Goal: Task Accomplishment & Management: Use online tool/utility

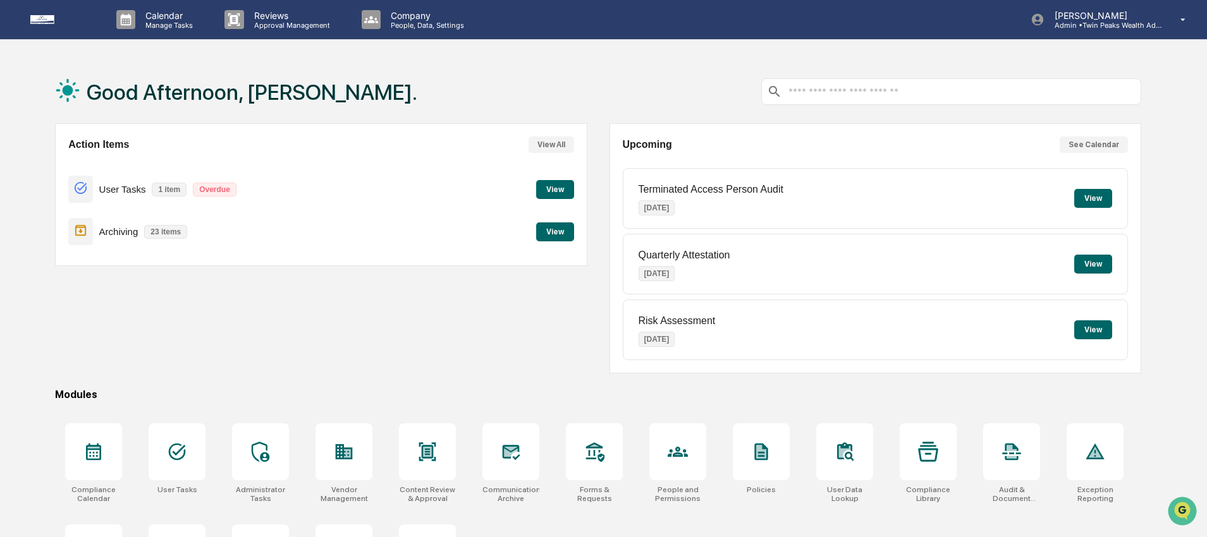
click at [618, 75] on div "Good Afternoon, [PERSON_NAME]." at bounding box center [598, 91] width 1086 height 63
click at [596, 75] on div "Good Afternoon, [PERSON_NAME]." at bounding box center [598, 91] width 1086 height 63
click at [237, 106] on div "Good Afternoon, [PERSON_NAME]." at bounding box center [236, 91] width 362 height 63
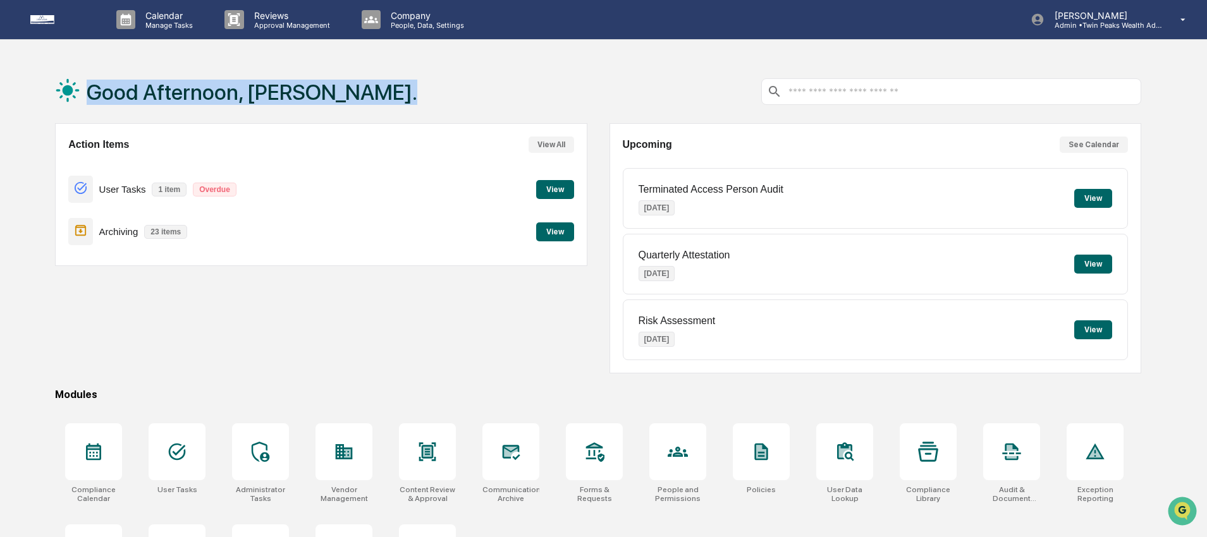
click at [237, 106] on div "Good Afternoon, [PERSON_NAME]." at bounding box center [236, 91] width 362 height 63
click at [384, 87] on div "Good Afternoon, [PERSON_NAME]." at bounding box center [598, 91] width 1086 height 63
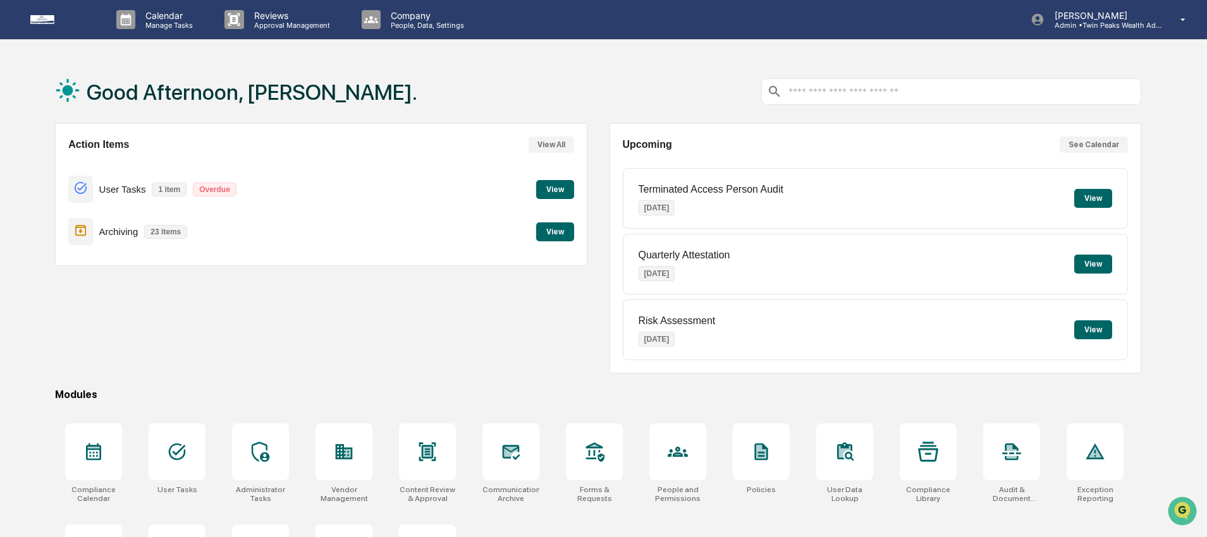
click at [287, 113] on div "Good Afternoon, [PERSON_NAME]." at bounding box center [236, 91] width 362 height 63
click at [375, 94] on div "Good Afternoon, [PERSON_NAME]." at bounding box center [598, 91] width 1086 height 63
click at [401, 71] on div "Good Afternoon, [PERSON_NAME]." at bounding box center [598, 91] width 1086 height 63
click at [602, 95] on div "Good Afternoon, [PERSON_NAME]." at bounding box center [598, 91] width 1086 height 63
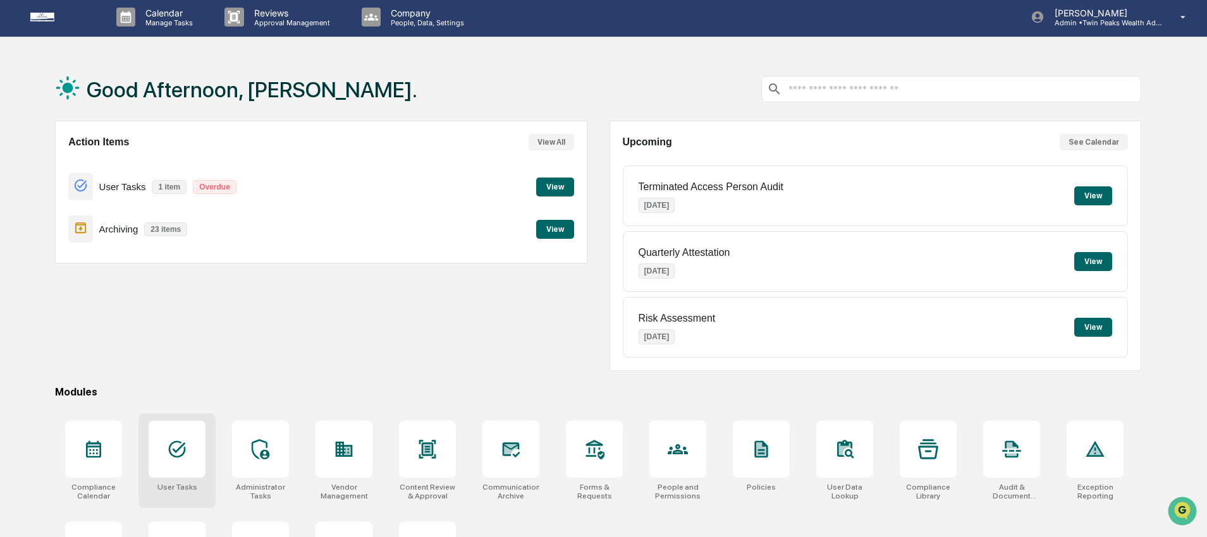
scroll to position [5, 0]
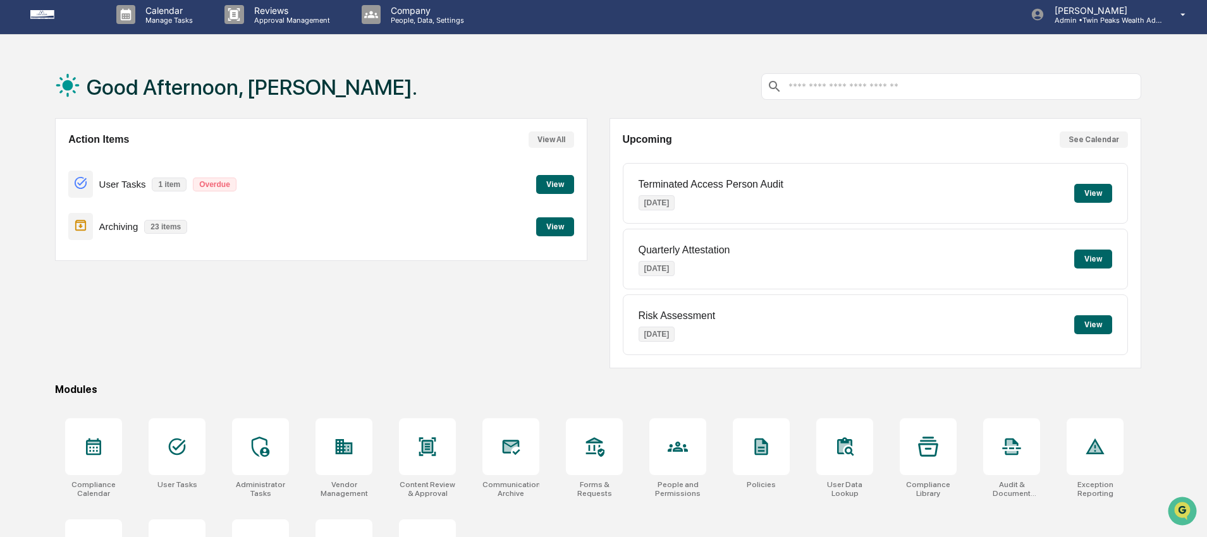
click at [560, 226] on button "View" at bounding box center [555, 226] width 38 height 19
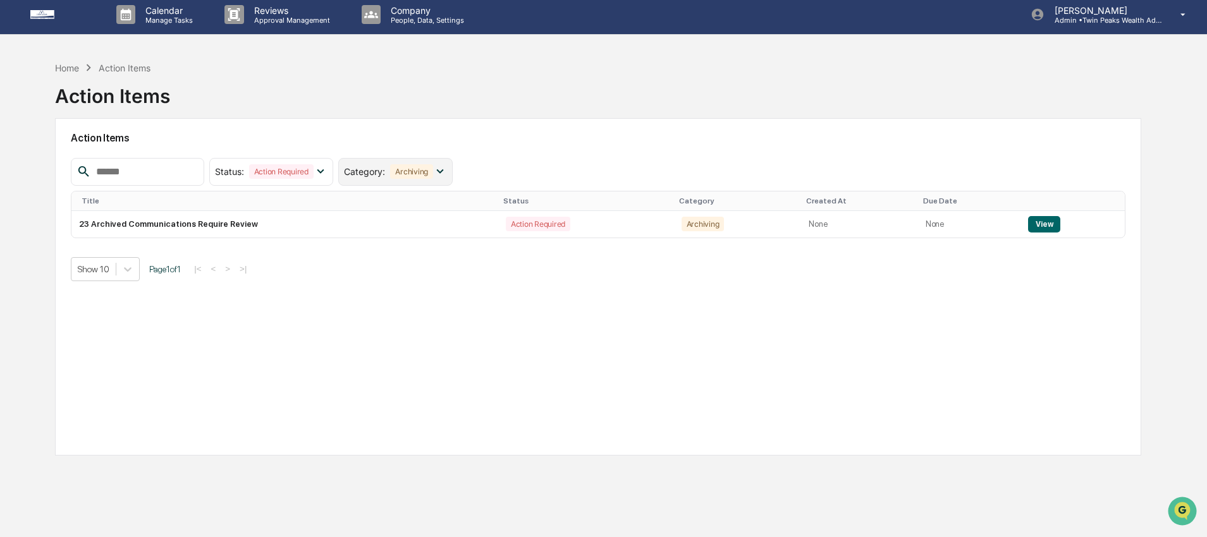
click at [424, 175] on div "Archiving" at bounding box center [411, 171] width 43 height 15
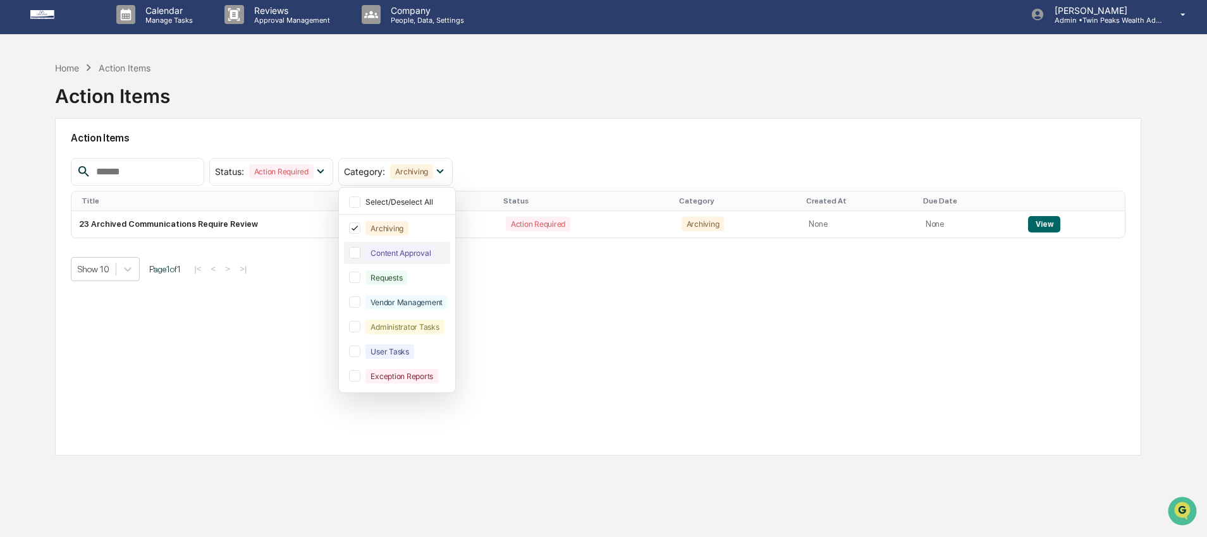
click at [358, 250] on div at bounding box center [354, 252] width 11 height 11
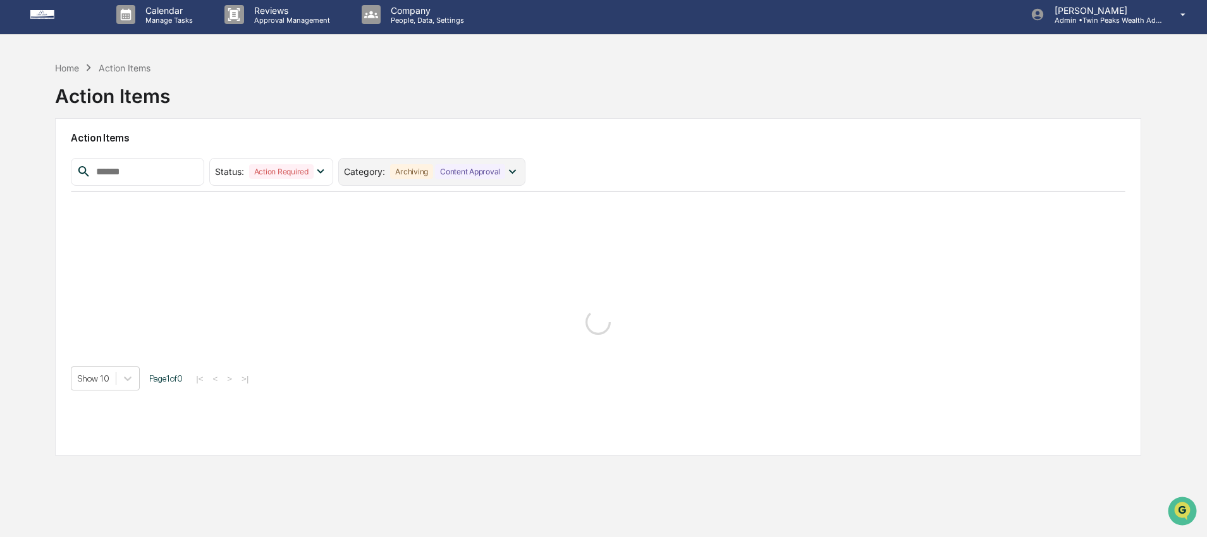
click at [433, 169] on div "Archiving" at bounding box center [411, 171] width 43 height 15
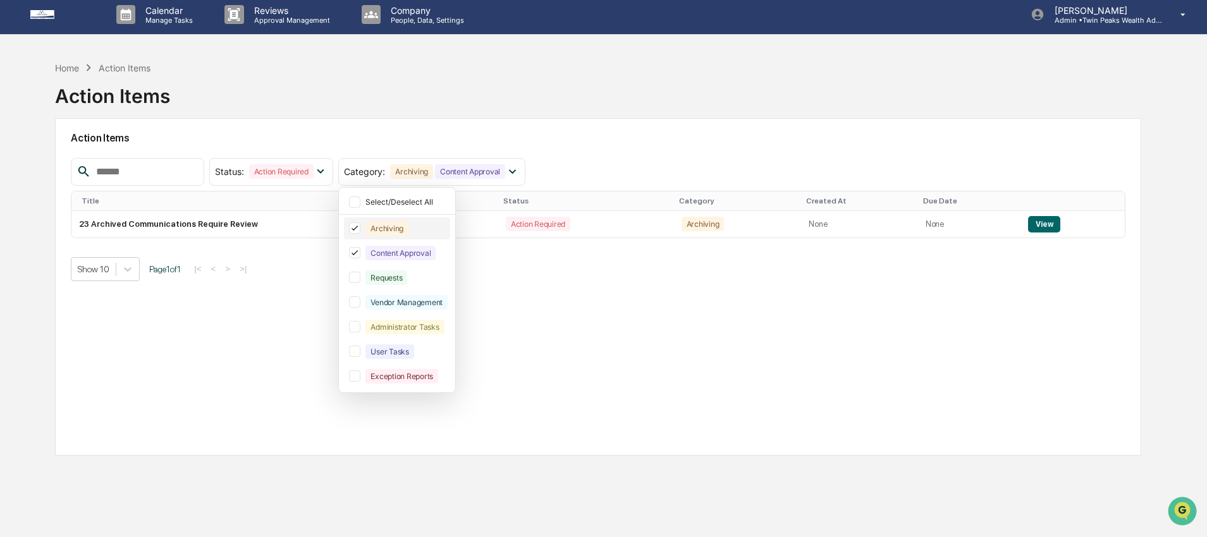
click at [357, 226] on icon at bounding box center [355, 228] width 14 height 9
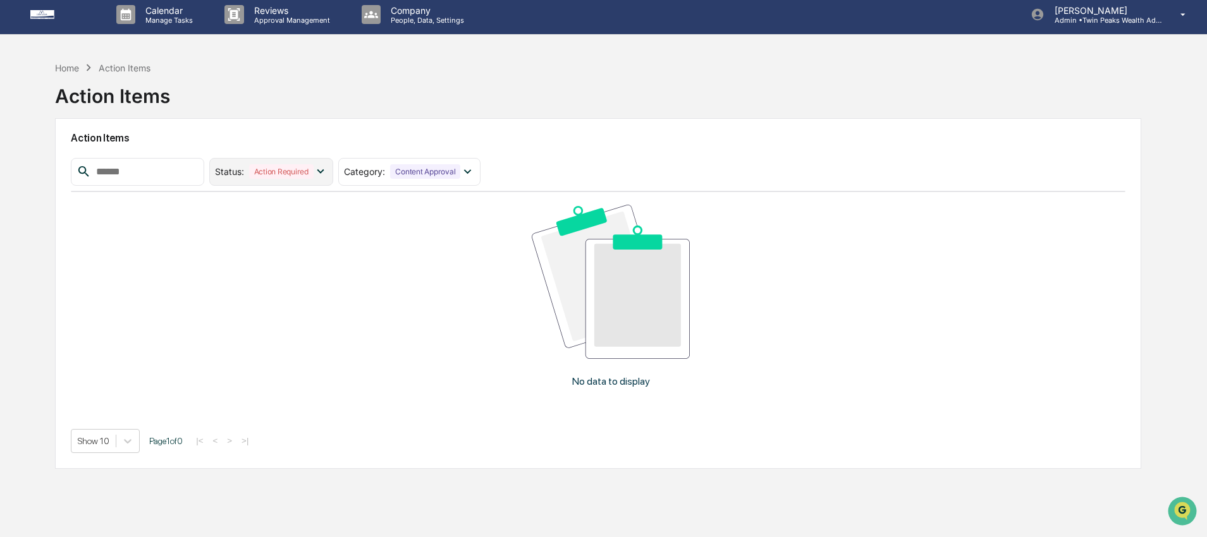
click at [296, 168] on div "Action Required" at bounding box center [281, 171] width 64 height 15
click at [231, 253] on div at bounding box center [225, 252] width 11 height 11
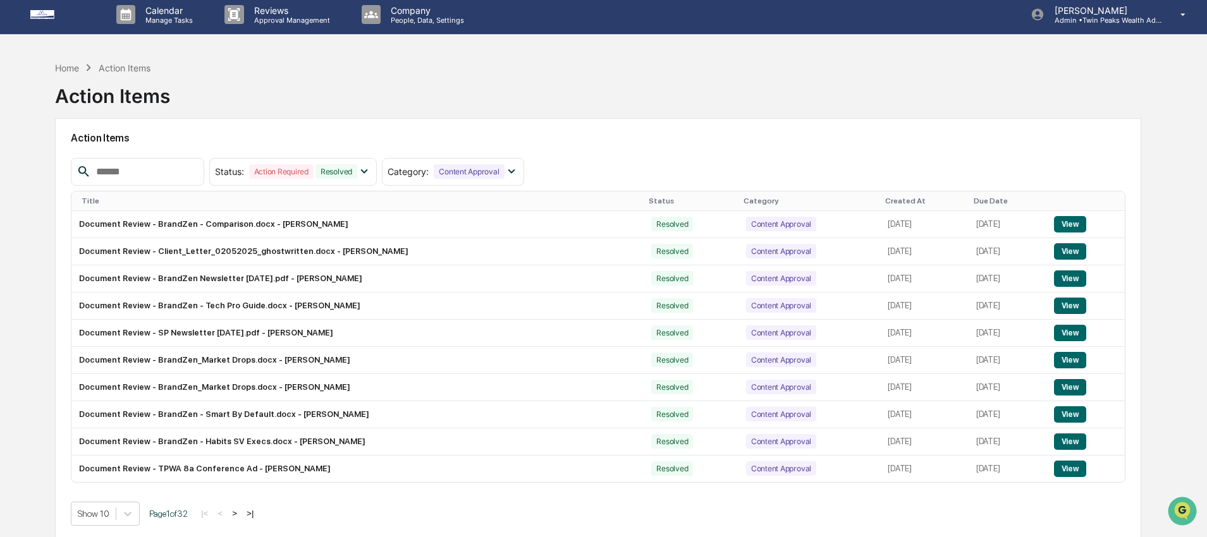
click at [880, 195] on th "Created At" at bounding box center [924, 202] width 88 height 20
click at [885, 199] on div "Created At" at bounding box center [924, 201] width 78 height 9
click at [920, 199] on span "▲" at bounding box center [923, 201] width 6 height 9
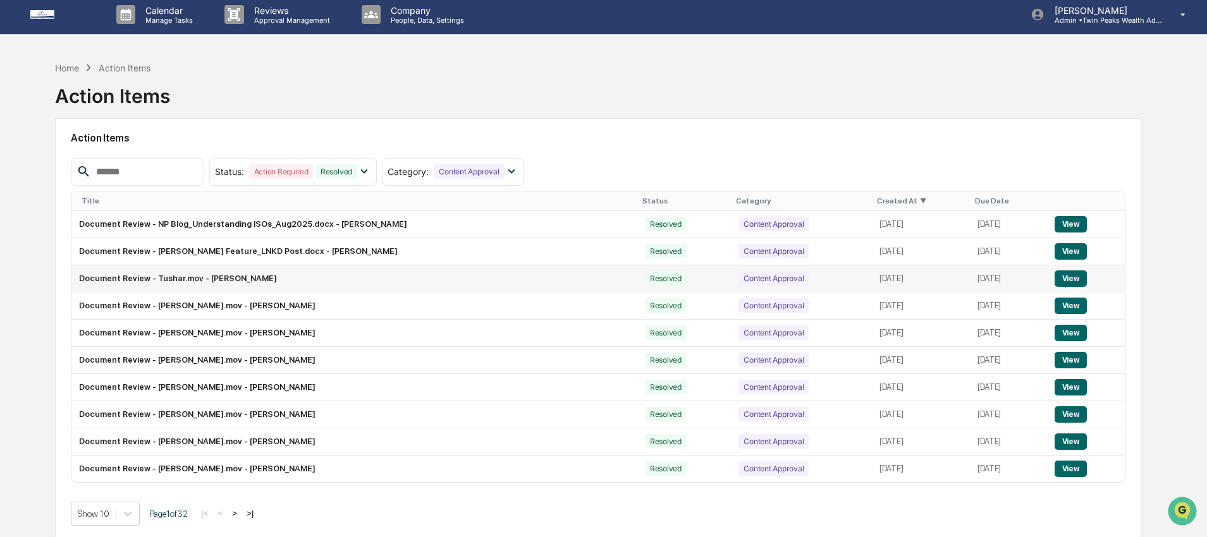
click at [1077, 283] on button "View" at bounding box center [1070, 279] width 32 height 16
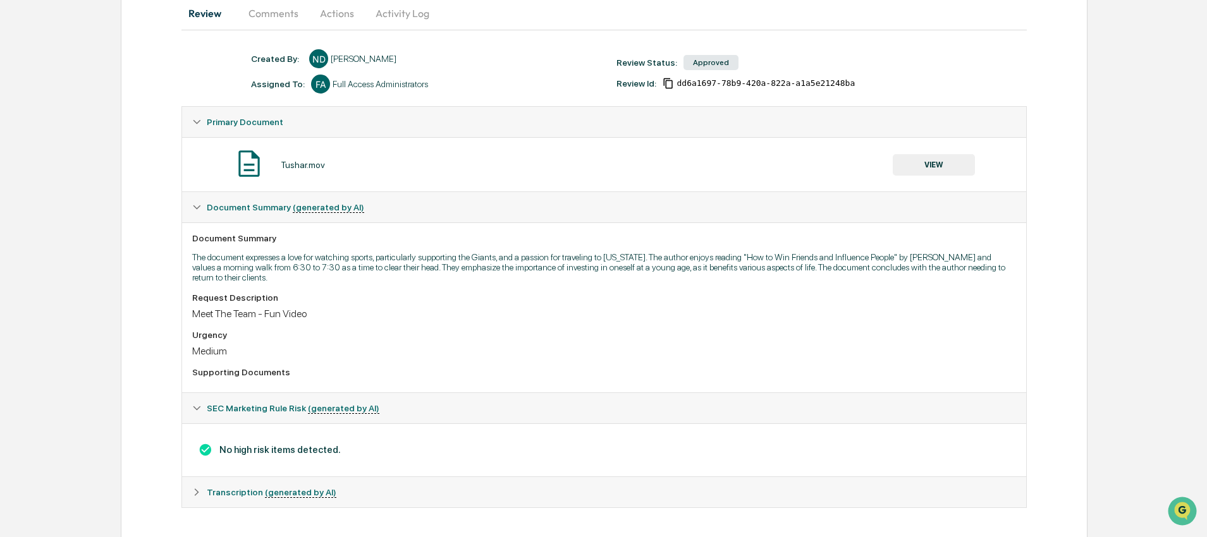
scroll to position [138, 0]
click at [942, 152] on button "VIEW" at bounding box center [934, 161] width 82 height 21
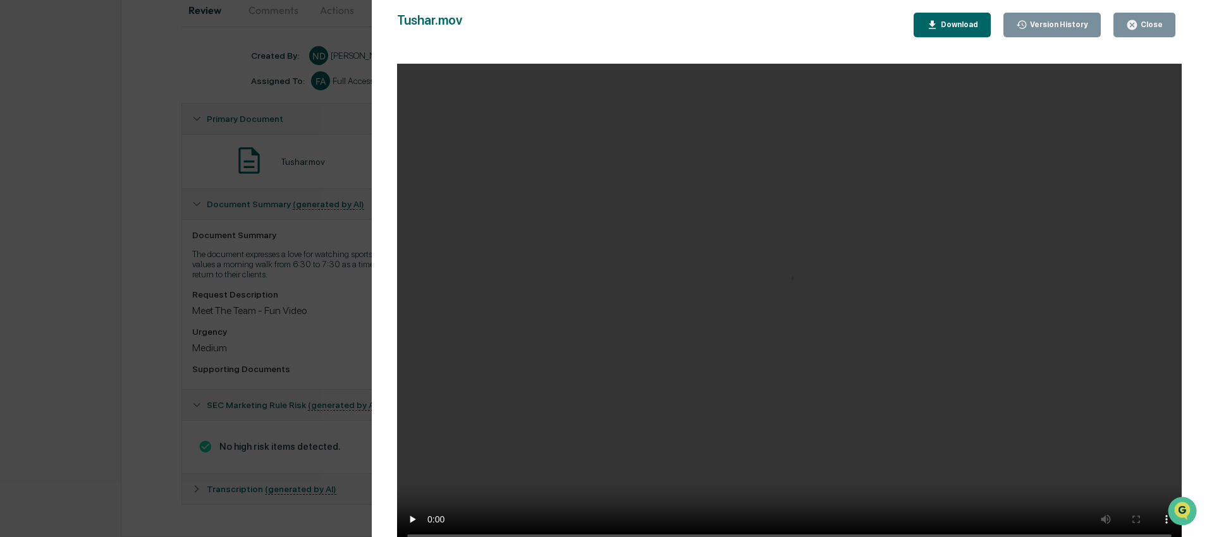
scroll to position [2, 0]
click at [759, 39] on div "Tushar.mov Close Version History Download" at bounding box center [789, 281] width 784 height 537
click at [1171, 37] on div "Tushar.mov Close Version History Download" at bounding box center [789, 281] width 784 height 537
click at [1158, 29] on div "Close" at bounding box center [1144, 25] width 37 height 12
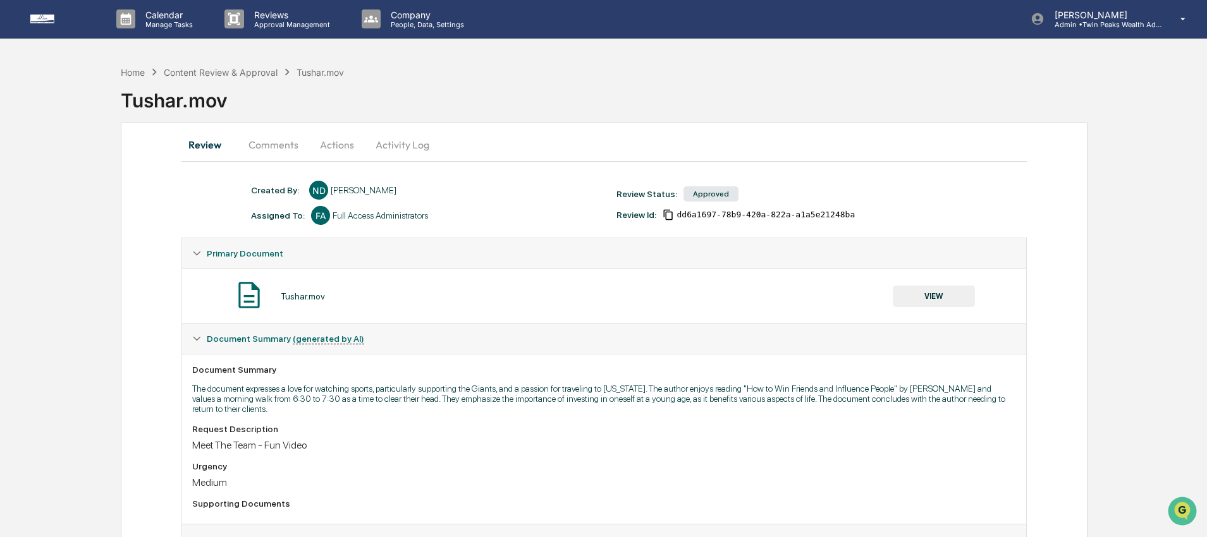
scroll to position [0, 0]
click at [201, 75] on div "Content Review & Approval" at bounding box center [221, 73] width 114 height 11
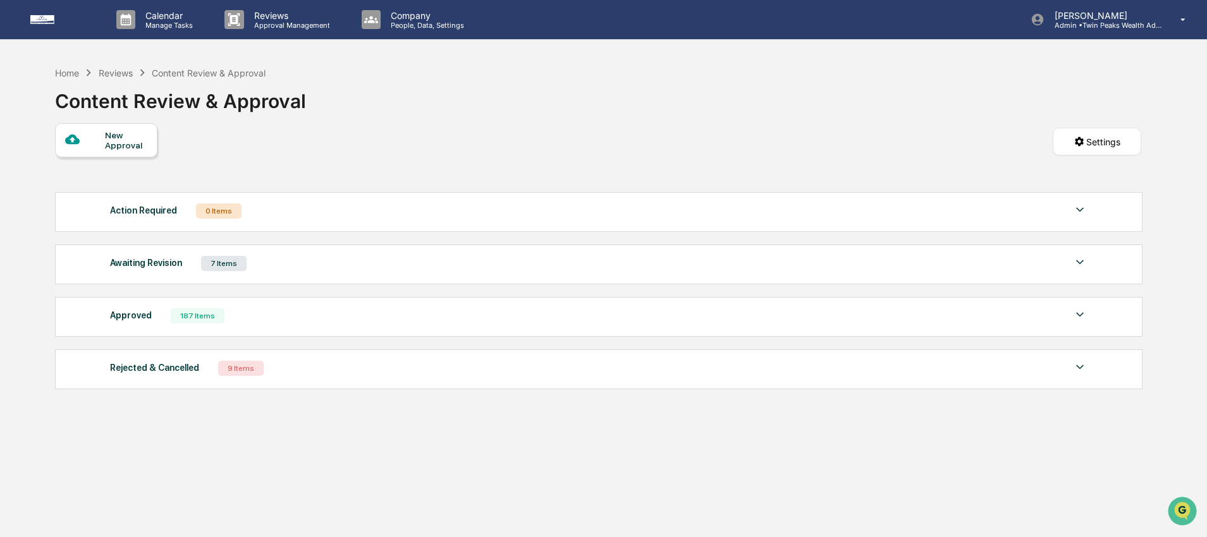
click at [145, 311] on div "Approved" at bounding box center [131, 315] width 42 height 16
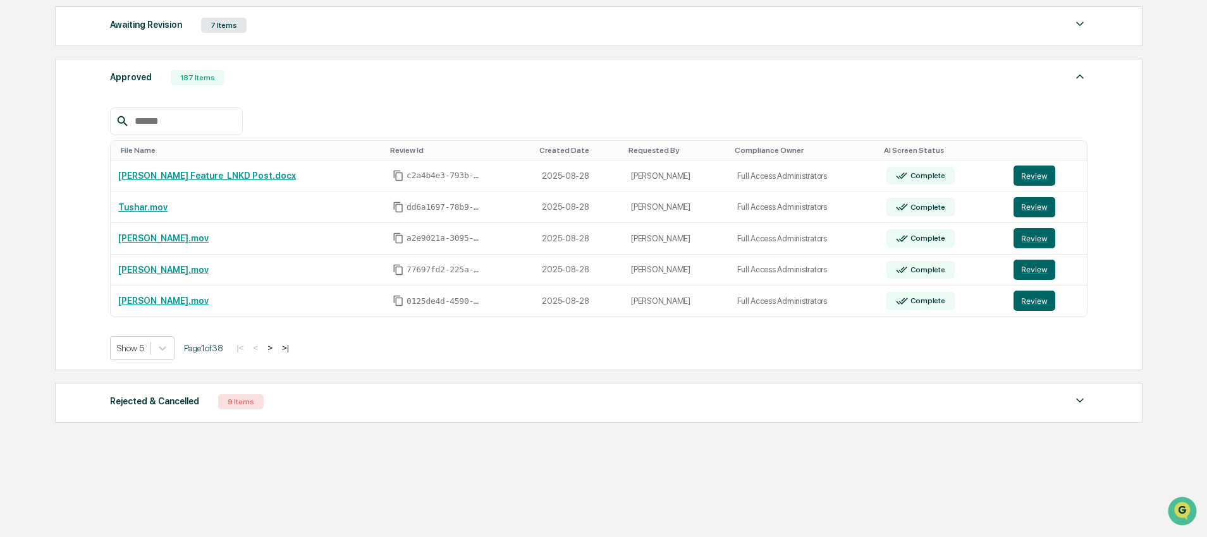
scroll to position [240, 0]
click at [276, 350] on button ">" at bounding box center [270, 348] width 13 height 11
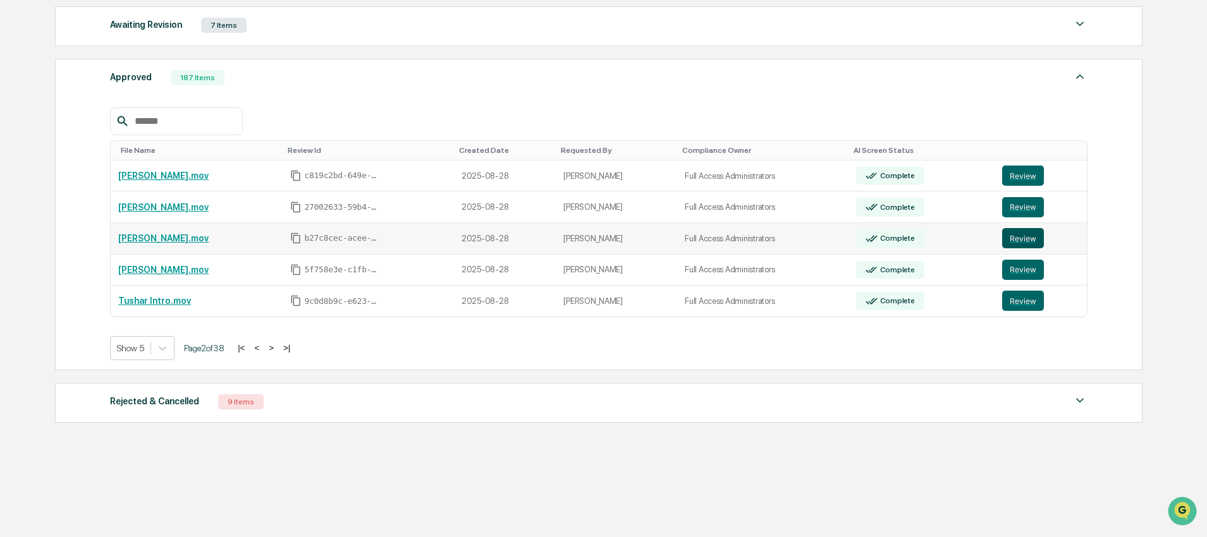
click at [1039, 241] on button "Review" at bounding box center [1023, 238] width 42 height 20
click at [1022, 274] on button "Review" at bounding box center [1023, 270] width 42 height 20
click at [607, 80] on div "Approved 187 Items" at bounding box center [598, 78] width 977 height 18
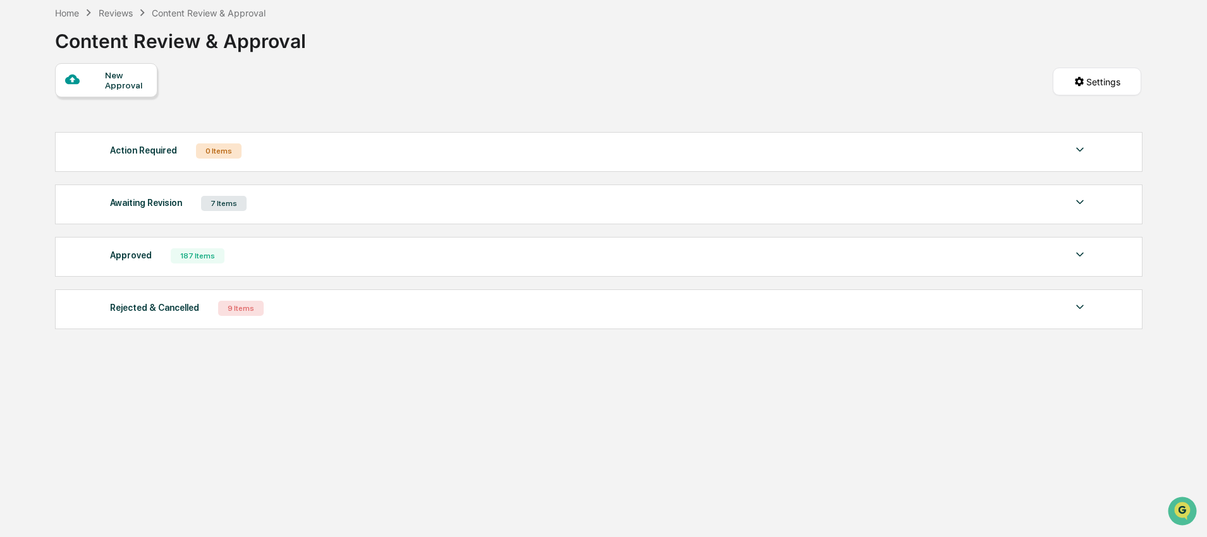
scroll to position [60, 0]
click at [138, 271] on div "Approved 187 Items File Name Review Id Created Date Requested By Compliance Own…" at bounding box center [598, 257] width 1087 height 40
click at [121, 260] on div "Approved" at bounding box center [131, 255] width 42 height 16
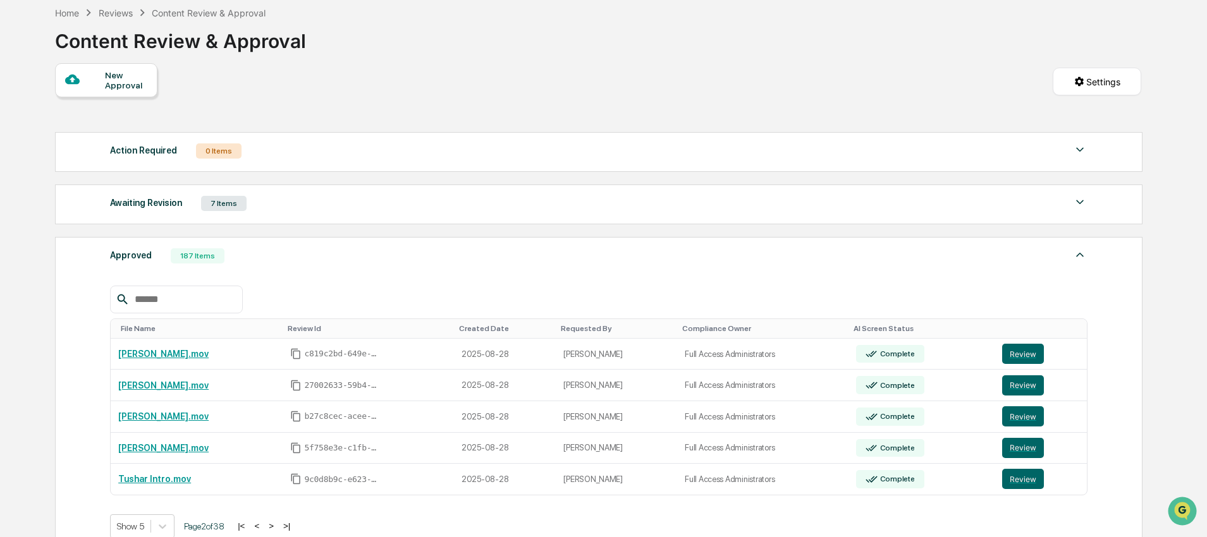
scroll to position [240, 0]
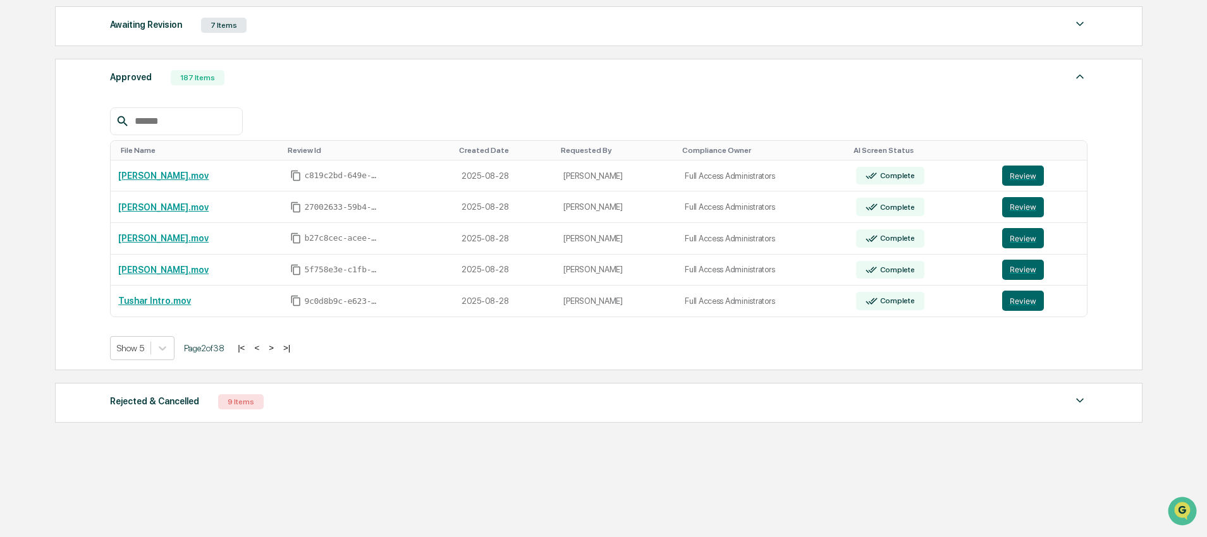
click at [277, 352] on button ">" at bounding box center [271, 348] width 13 height 11
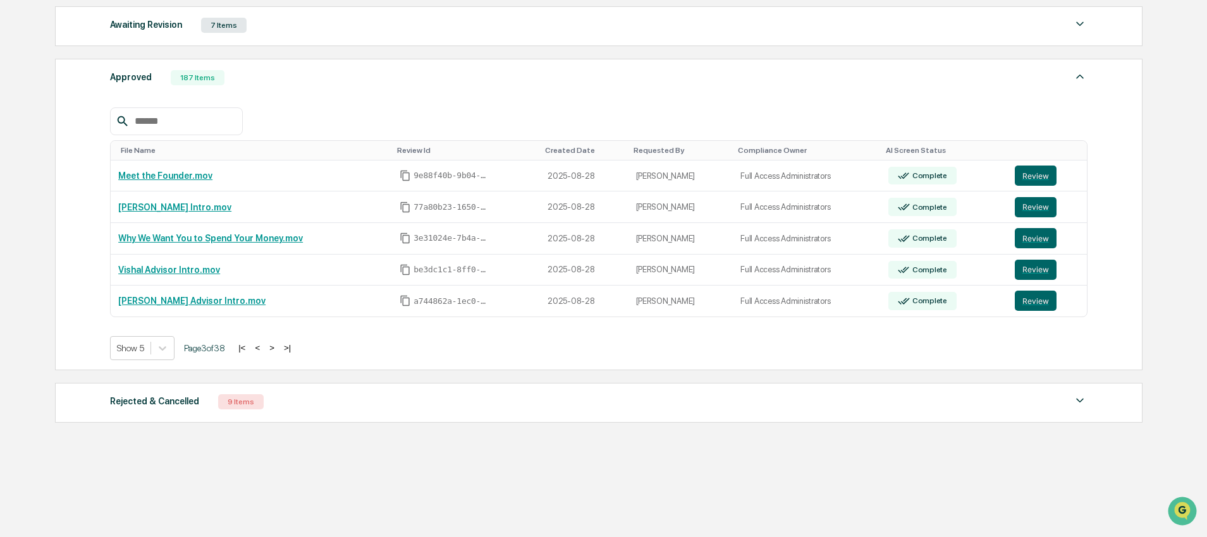
click at [57, 213] on div "Approved 187 Items File Name Review Id Created Date Requested By Compliance Own…" at bounding box center [598, 215] width 1087 height 312
click at [55, 202] on div "Approved 187 Items File Name Review Id Created Date Requested By Compliance Own…" at bounding box center [598, 215] width 1087 height 312
click at [75, 162] on div "Approved 187 Items File Name Review Id Created Date Requested By Compliance Own…" at bounding box center [598, 215] width 1087 height 312
click at [75, 176] on div "Approved 187 Items File Name Review Id Created Date Requested By Compliance Own…" at bounding box center [598, 215] width 1087 height 312
click at [278, 352] on button ">" at bounding box center [271, 348] width 13 height 11
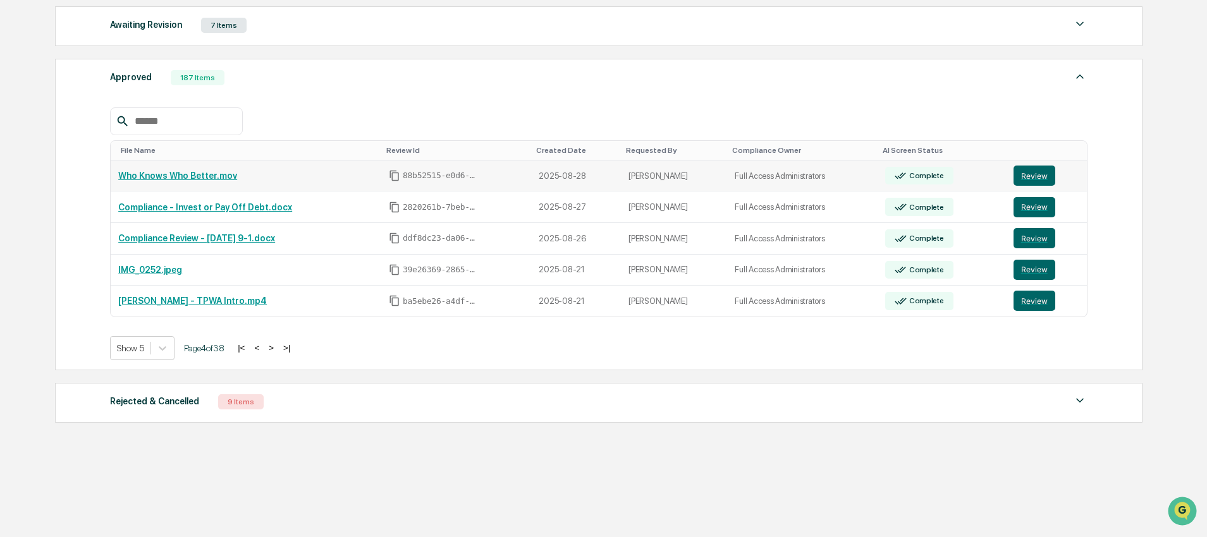
click at [192, 174] on link "Who Knows Who Better.mov" at bounding box center [177, 176] width 119 height 10
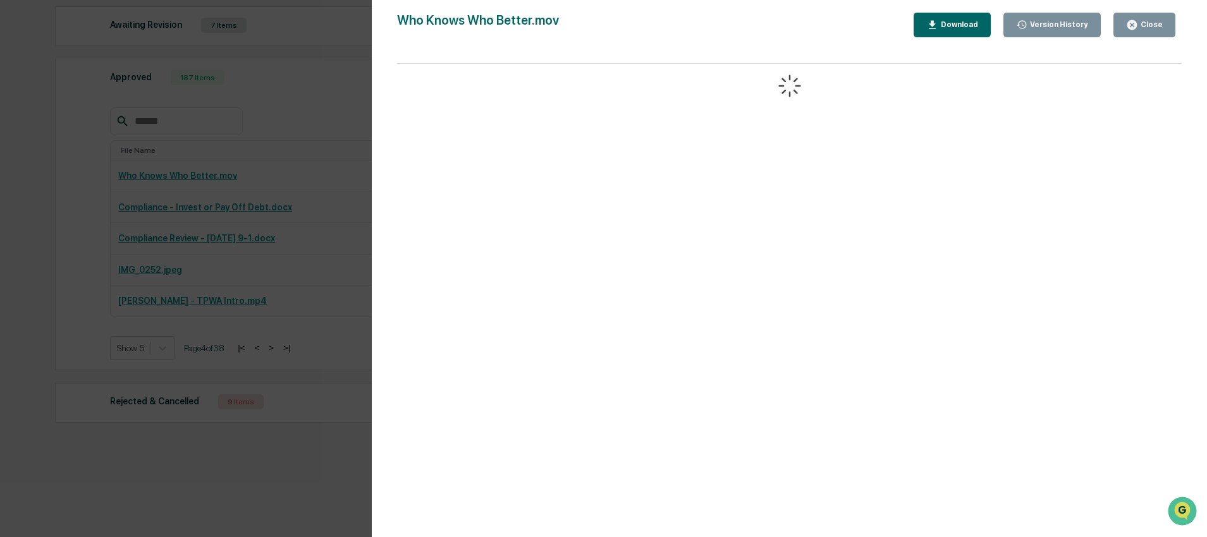
click at [760, 28] on div "Who Knows Who Better.mov Close Version History Download" at bounding box center [789, 25] width 784 height 25
click at [1151, 21] on div "Close" at bounding box center [1150, 24] width 25 height 9
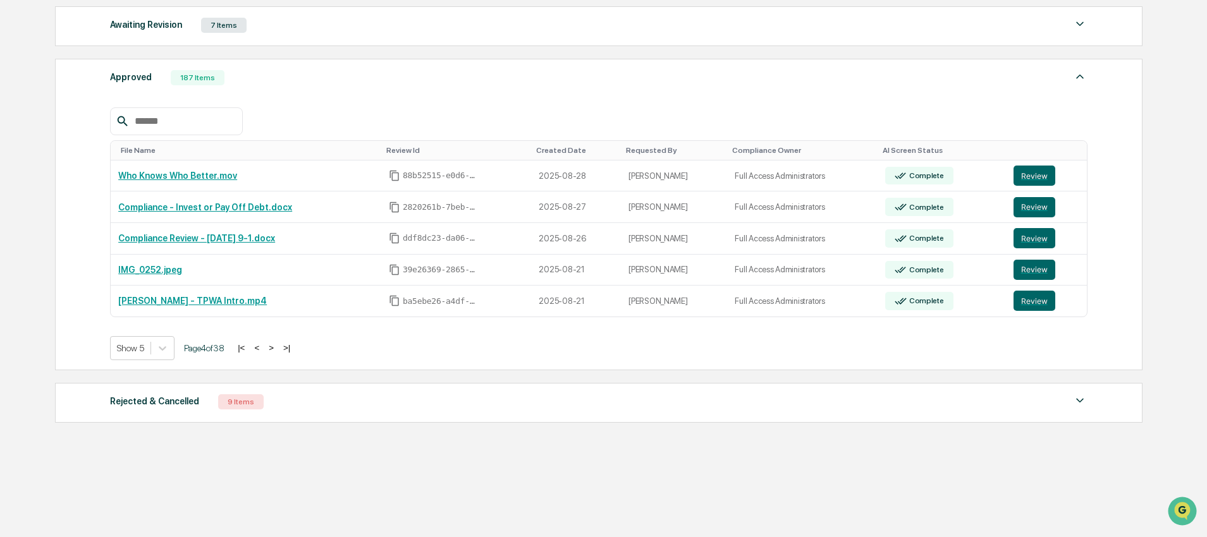
click at [1159, 148] on div "Home Reviews Content Review & Approval Content Review & Approval New Approval S…" at bounding box center [598, 180] width 1124 height 716
click at [83, 76] on div "Approved 187 Items File Name Review Id Created Date Requested By Compliance Own…" at bounding box center [598, 215] width 1087 height 312
click at [81, 75] on div "Approved 187 Items File Name Review Id Created Date Requested By Compliance Own…" at bounding box center [598, 215] width 1087 height 312
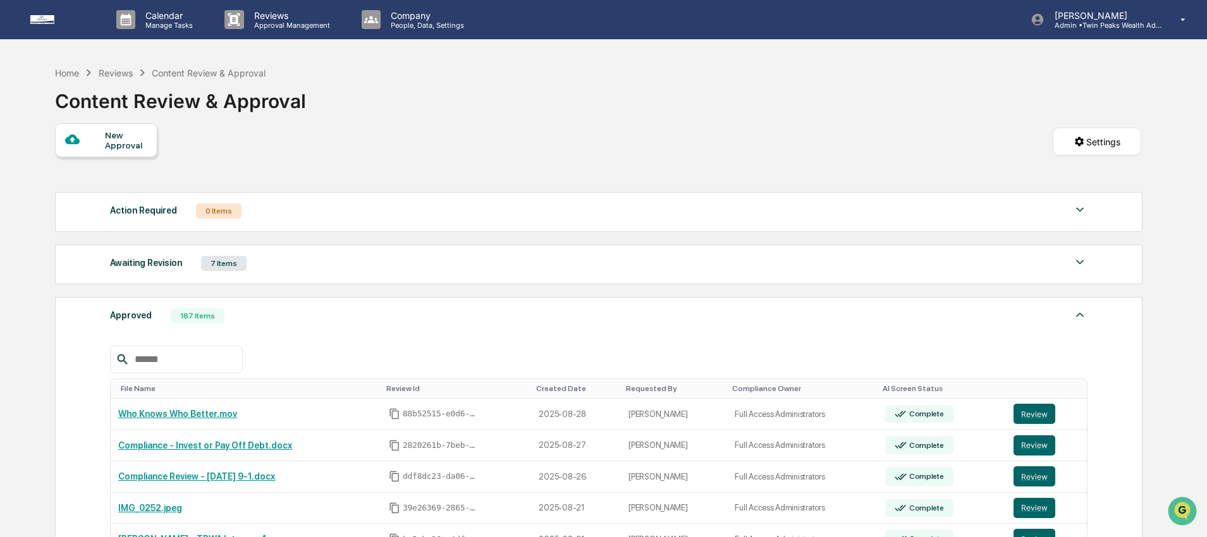
click at [22, 100] on div "Calendar Manage Tasks Reviews Approval Management Company People, Data, Setting…" at bounding box center [603, 388] width 1207 height 776
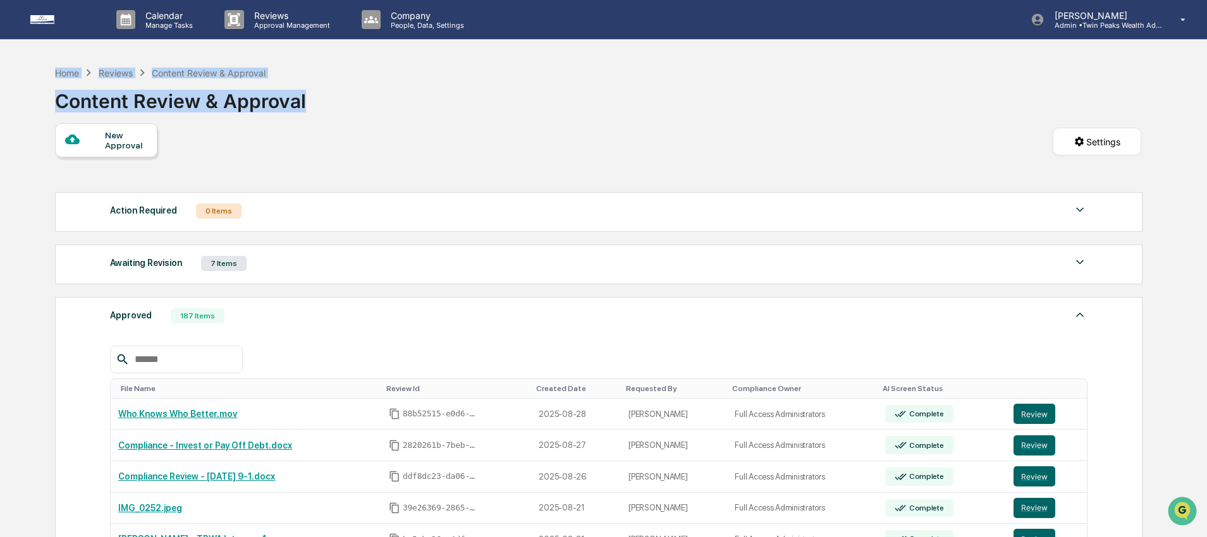
drag, startPoint x: 20, startPoint y: 71, endPoint x: 410, endPoint y: 119, distance: 393.6
click at [410, 119] on div "Calendar Manage Tasks Reviews Approval Management Company People, Data, Setting…" at bounding box center [603, 388] width 1207 height 776
click at [410, 119] on div "Home Reviews Content Review & Approval Content Review & Approval" at bounding box center [598, 91] width 1086 height 63
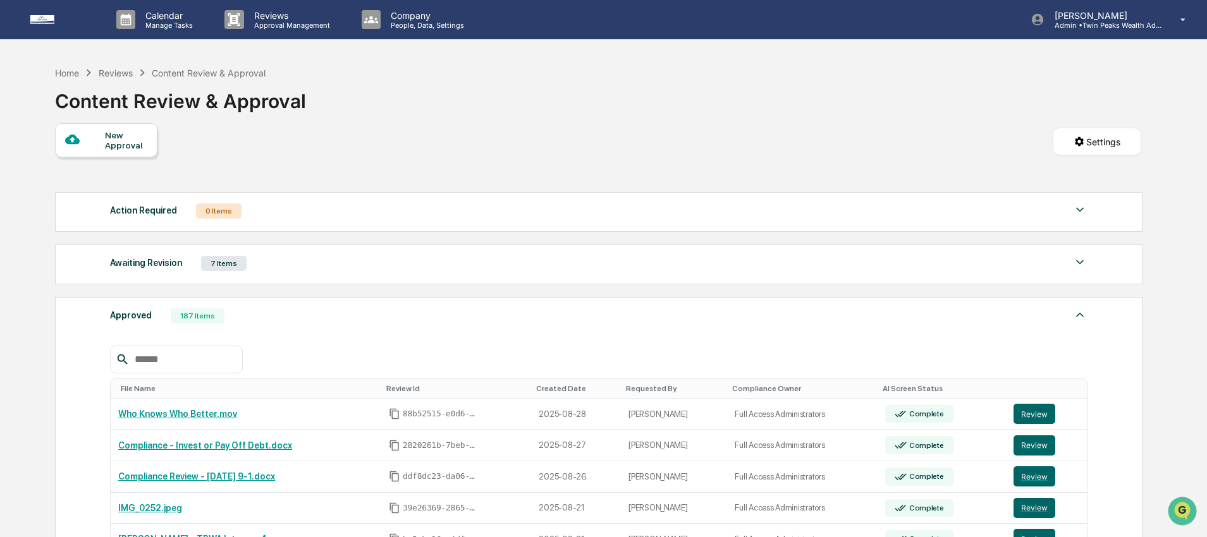
click at [334, 150] on div "New Approval Settings" at bounding box center [598, 154] width 1086 height 63
click at [470, 137] on div "New Approval Settings" at bounding box center [598, 154] width 1086 height 63
click at [400, 144] on div "New Approval Settings" at bounding box center [598, 154] width 1086 height 63
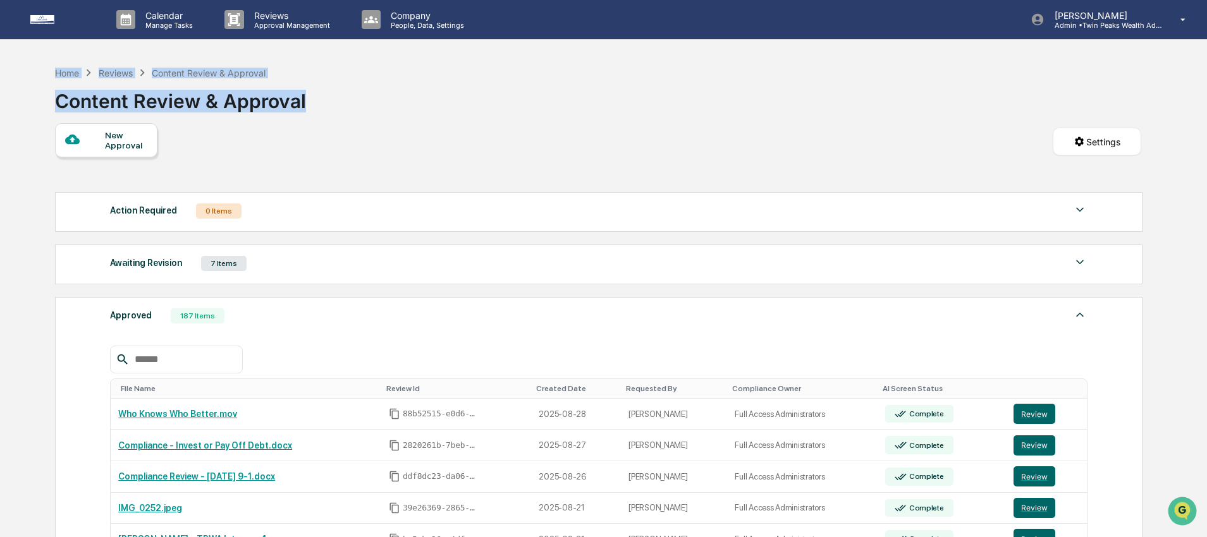
drag, startPoint x: 320, startPoint y: 93, endPoint x: 78, endPoint y: 56, distance: 244.9
click at [78, 56] on div "Calendar Manage Tasks Reviews Approval Management Company People, Data, Setting…" at bounding box center [603, 388] width 1207 height 776
click at [349, 94] on div "Home Reviews Content Review & Approval Content Review & Approval" at bounding box center [598, 91] width 1086 height 63
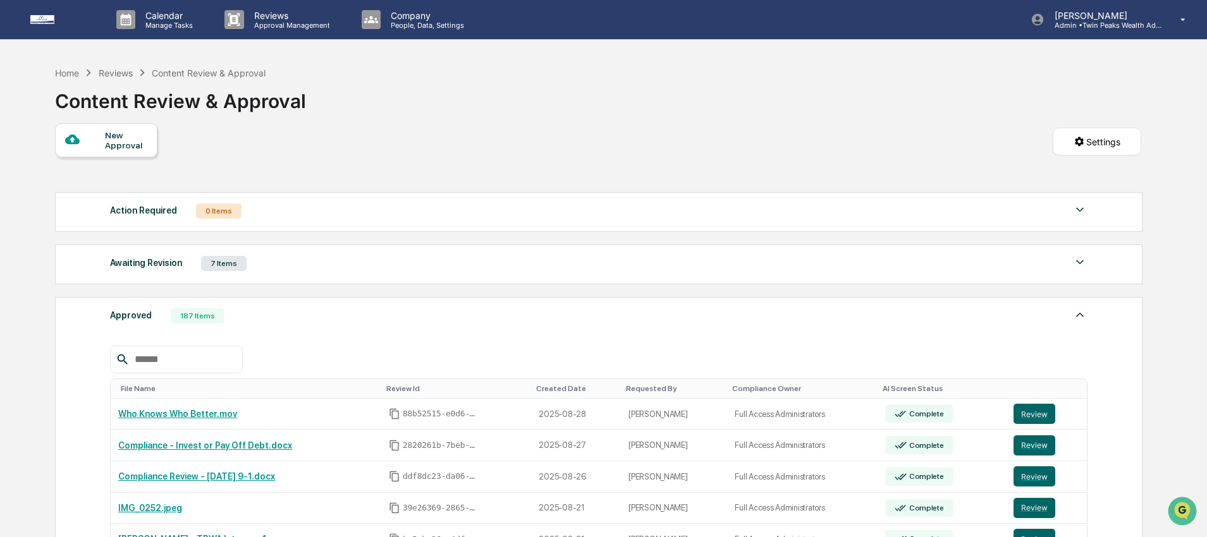
click at [336, 105] on div "Home Reviews Content Review & Approval Content Review & Approval" at bounding box center [598, 91] width 1086 height 63
click at [329, 99] on div "Home Reviews Content Review & Approval Content Review & Approval" at bounding box center [598, 91] width 1086 height 63
click at [330, 107] on div "Home Reviews Content Review & Approval Content Review & Approval" at bounding box center [598, 91] width 1086 height 63
click at [332, 106] on div "Home Reviews Content Review & Approval Content Review & Approval" at bounding box center [598, 91] width 1086 height 63
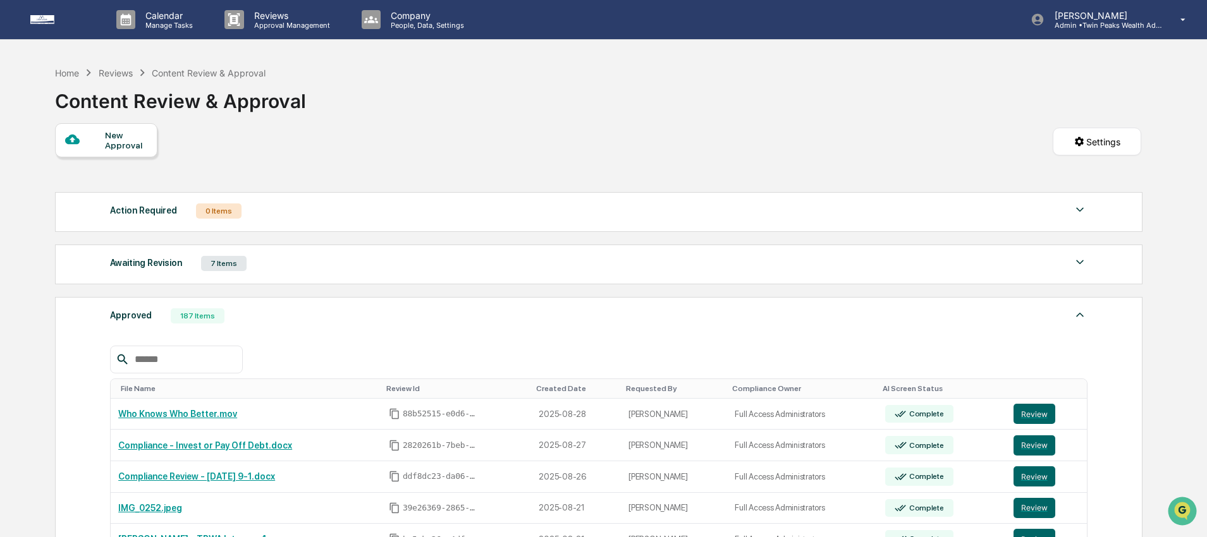
click at [357, 110] on div "Home Reviews Content Review & Approval Content Review & Approval" at bounding box center [598, 91] width 1086 height 63
click at [398, 128] on div "New Approval Settings" at bounding box center [598, 154] width 1086 height 63
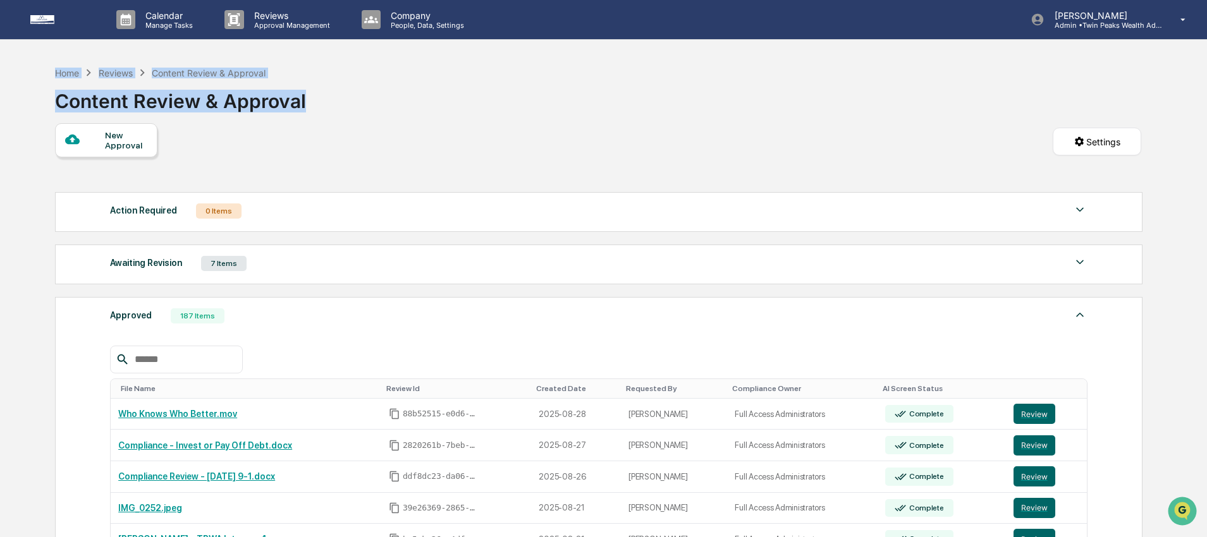
drag, startPoint x: 322, startPoint y: 105, endPoint x: -1, endPoint y: 49, distance: 328.5
click at [0, 49] on html "Calendar Manage Tasks Reviews Approval Management Company People, Data, Setting…" at bounding box center [603, 268] width 1207 height 537
click at [416, 118] on div "Home Reviews Content Review & Approval Content Review & Approval" at bounding box center [598, 91] width 1086 height 63
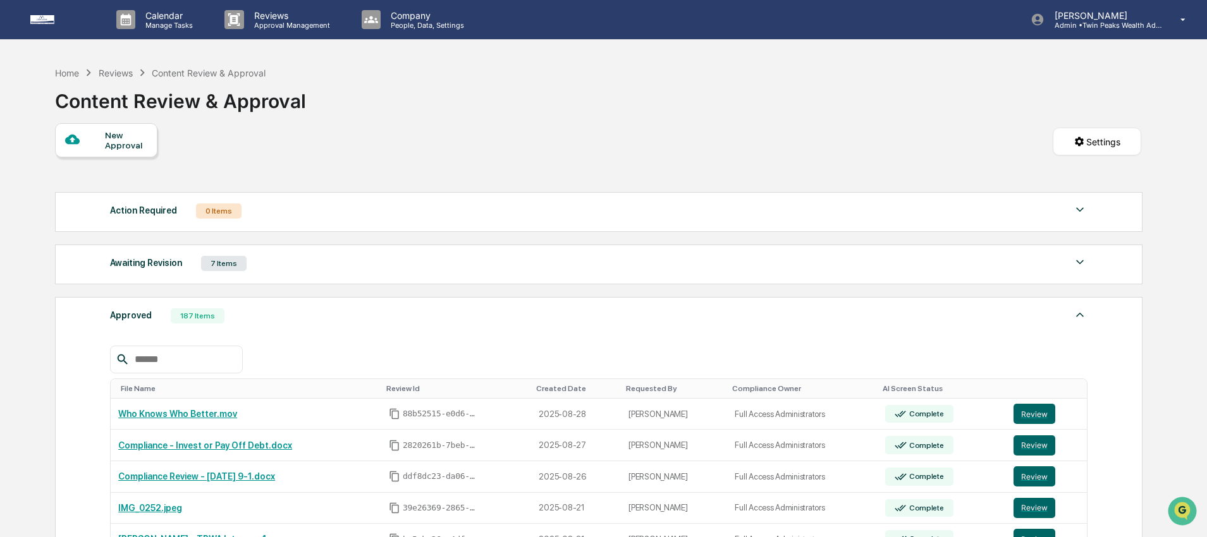
click at [906, 137] on div "New Approval Settings" at bounding box center [598, 154] width 1086 height 63
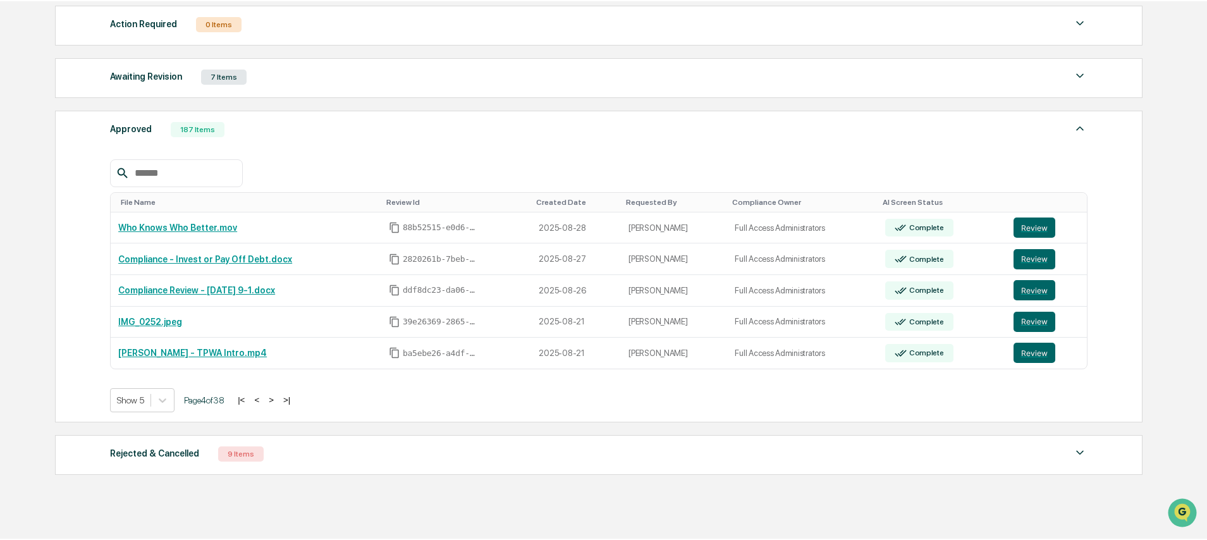
scroll to position [238, 0]
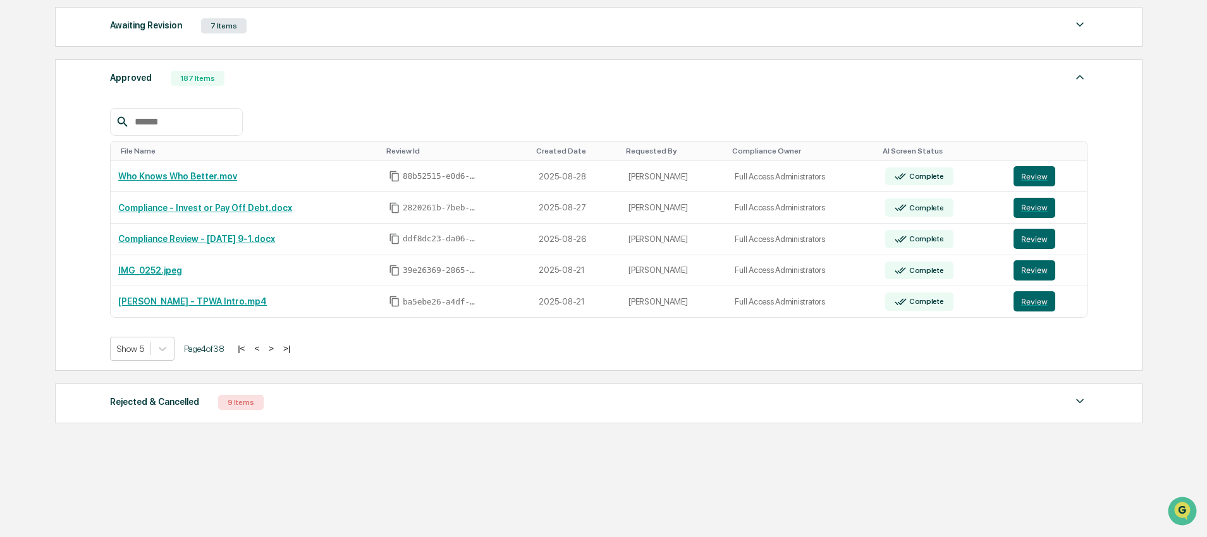
click at [248, 351] on button "|<" at bounding box center [241, 348] width 15 height 11
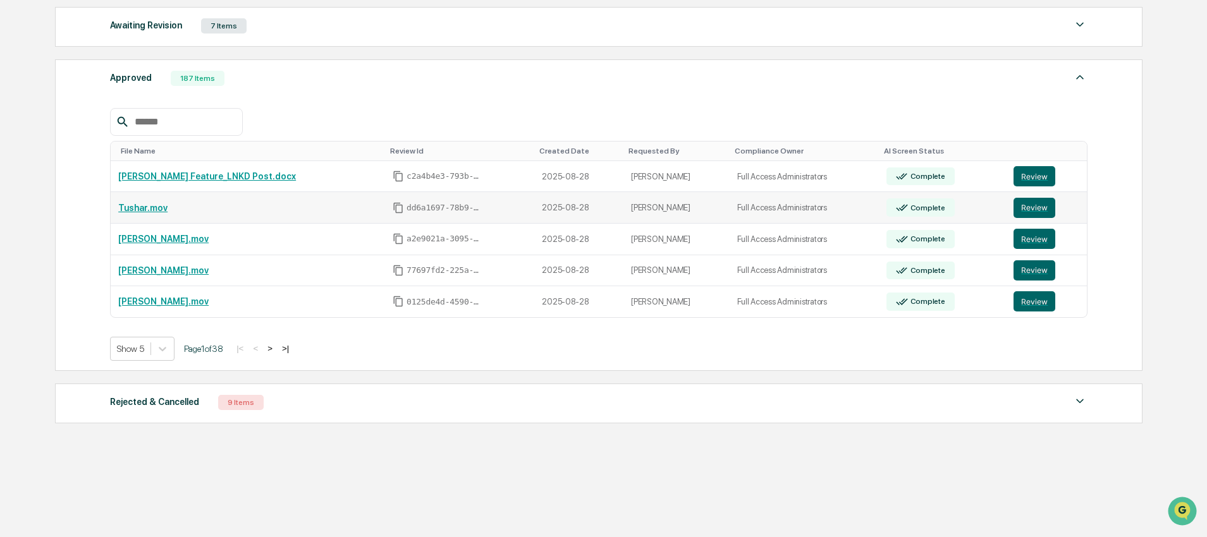
click at [142, 213] on link "Tushar.mov" at bounding box center [142, 208] width 49 height 10
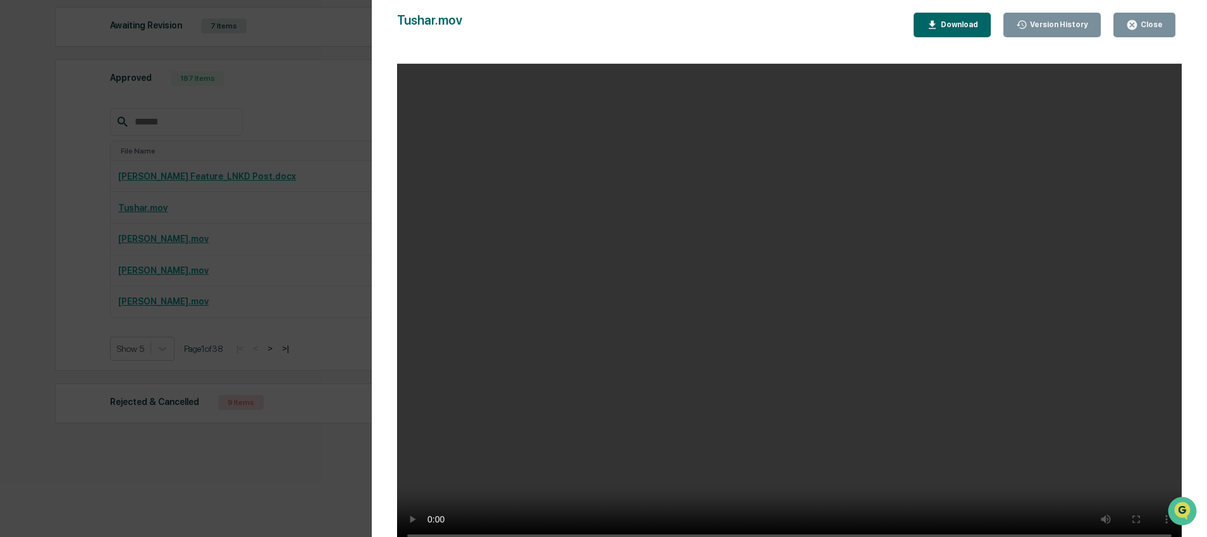
click at [818, 28] on div "Tushar.mov Close Version History Download" at bounding box center [789, 25] width 784 height 25
click at [697, 15] on div "Tushar.mov Close Version History Download" at bounding box center [789, 25] width 784 height 25
click at [1159, 25] on div "Close" at bounding box center [1150, 24] width 25 height 9
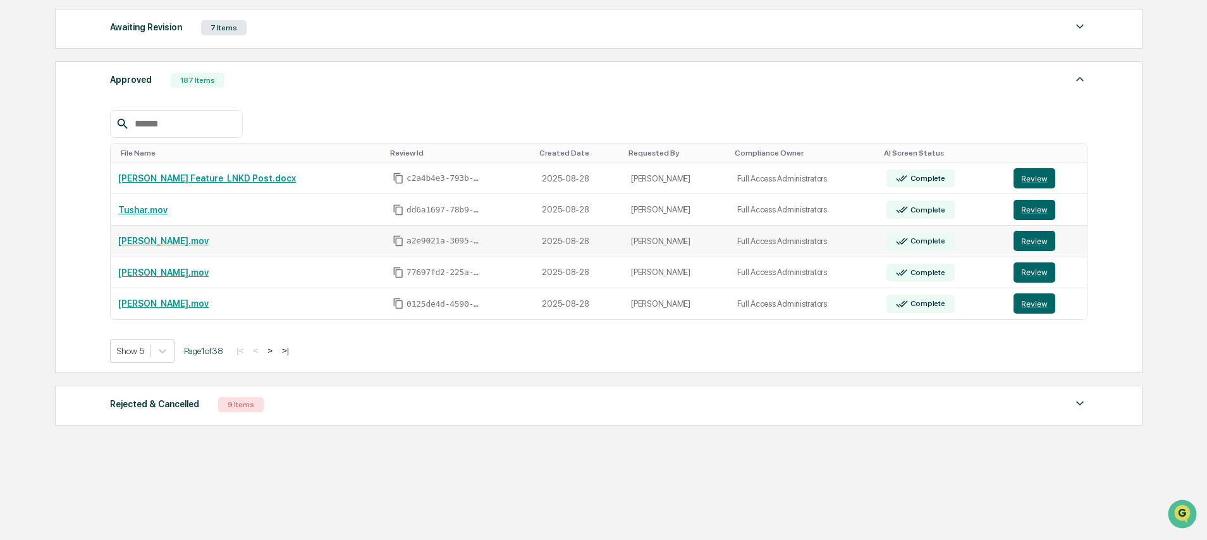
click at [154, 241] on link "Stephen.mov" at bounding box center [163, 241] width 90 height 10
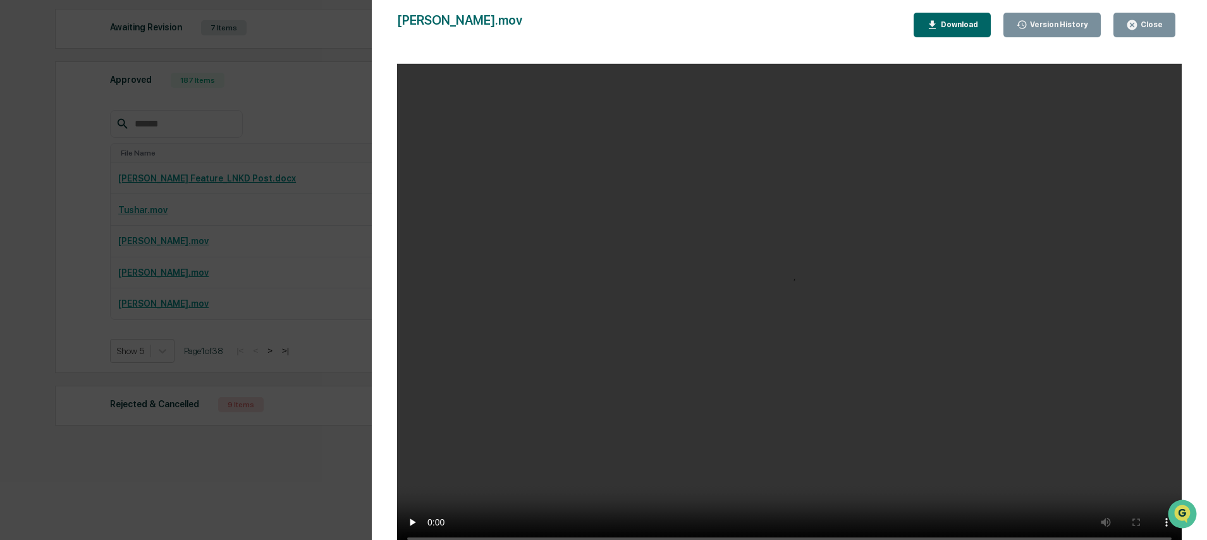
scroll to position [2, 0]
click at [738, 23] on div "Stephen.mov Close Version History Download" at bounding box center [789, 25] width 784 height 25
click at [764, 21] on div "Stephen.mov Close Version History Download" at bounding box center [789, 25] width 784 height 25
click at [784, 18] on div "Stephen.mov Close Version History Download" at bounding box center [789, 25] width 784 height 25
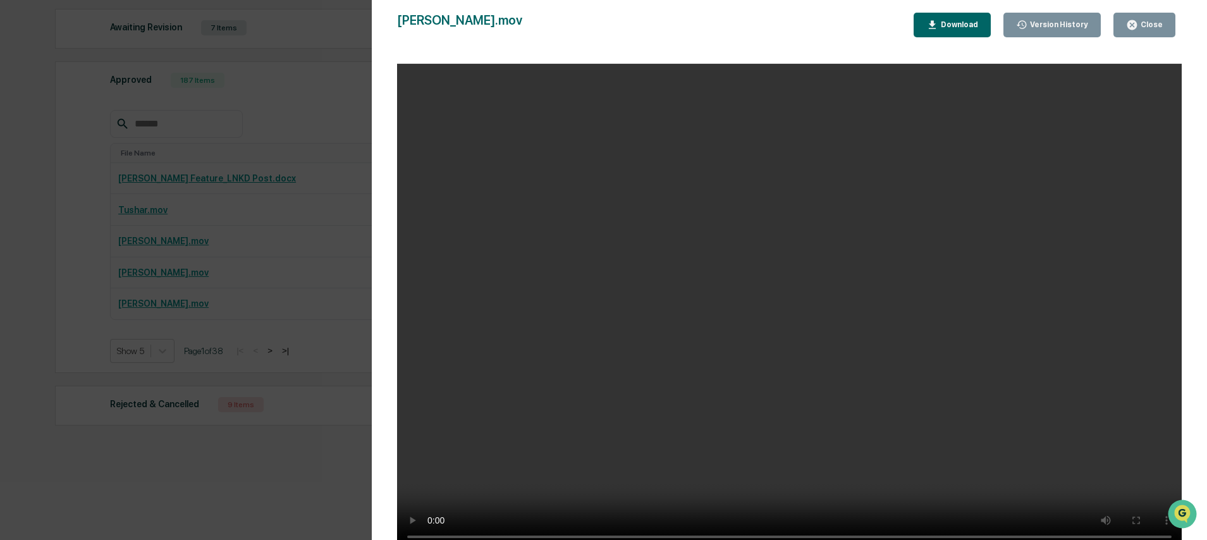
click at [1141, 18] on button "Close" at bounding box center [1144, 25] width 62 height 25
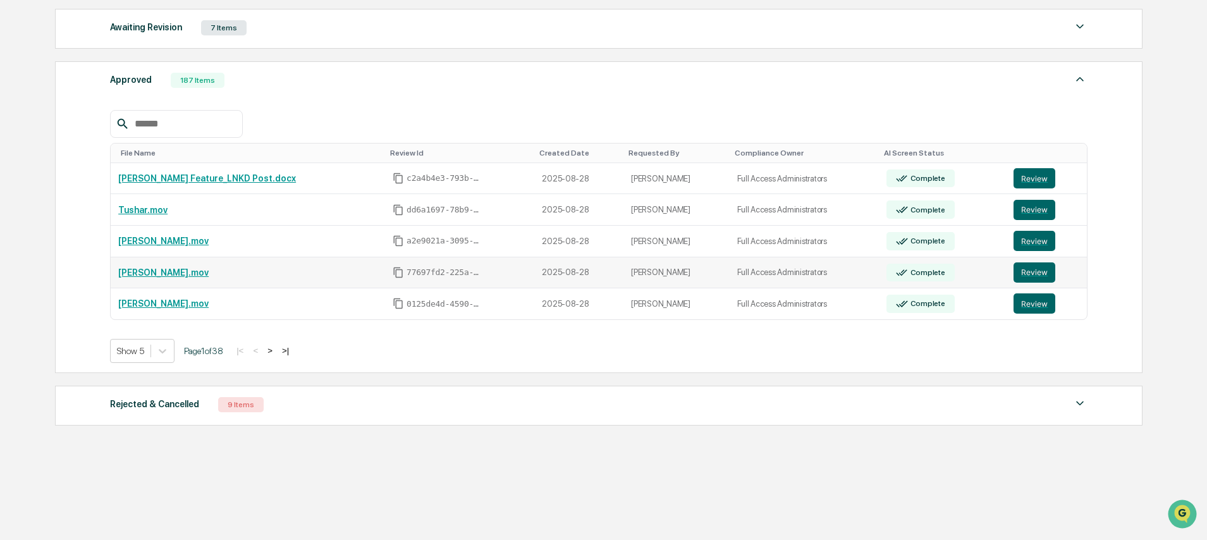
click at [134, 269] on link "Sahill.mov" at bounding box center [163, 272] width 90 height 10
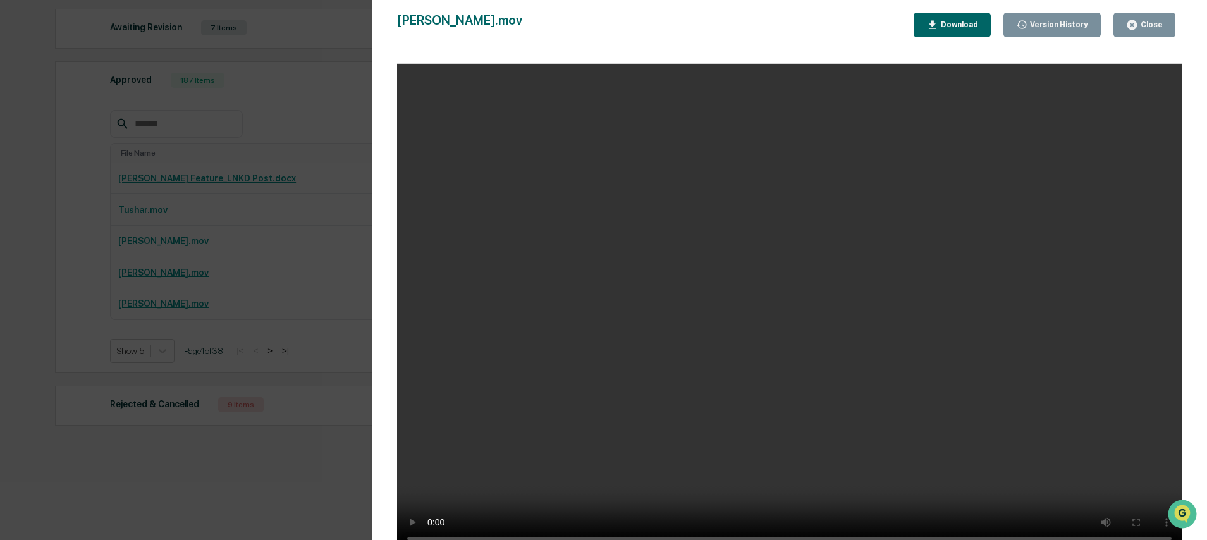
click at [788, 30] on div "Sahill.mov Close Version History Download" at bounding box center [789, 25] width 784 height 25
click at [1157, 20] on div "Close" at bounding box center [1150, 24] width 25 height 9
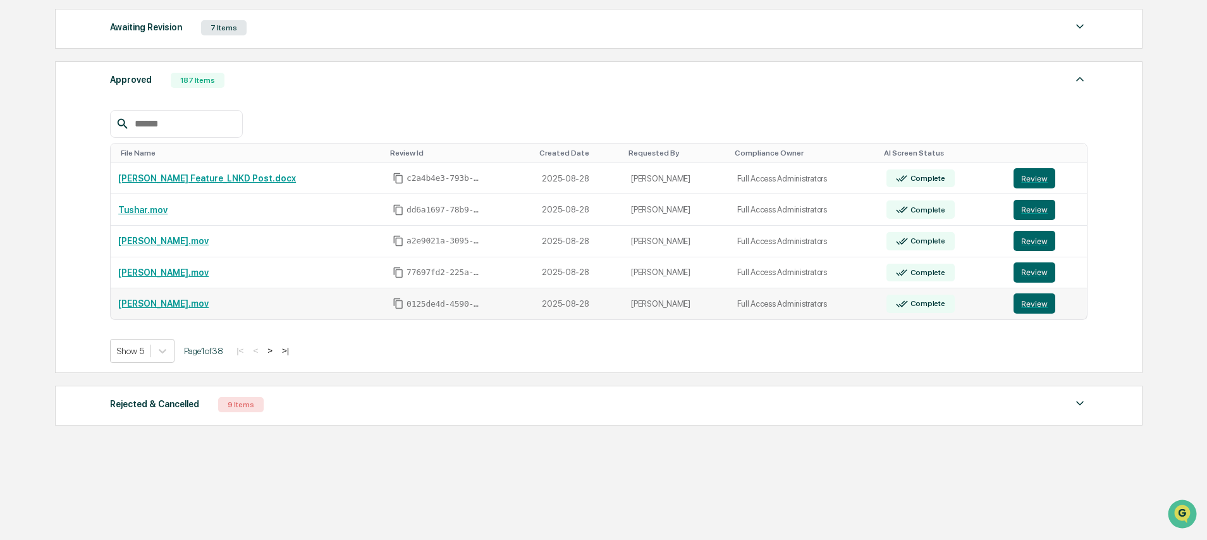
click at [131, 302] on link "Pam.mov" at bounding box center [163, 303] width 90 height 10
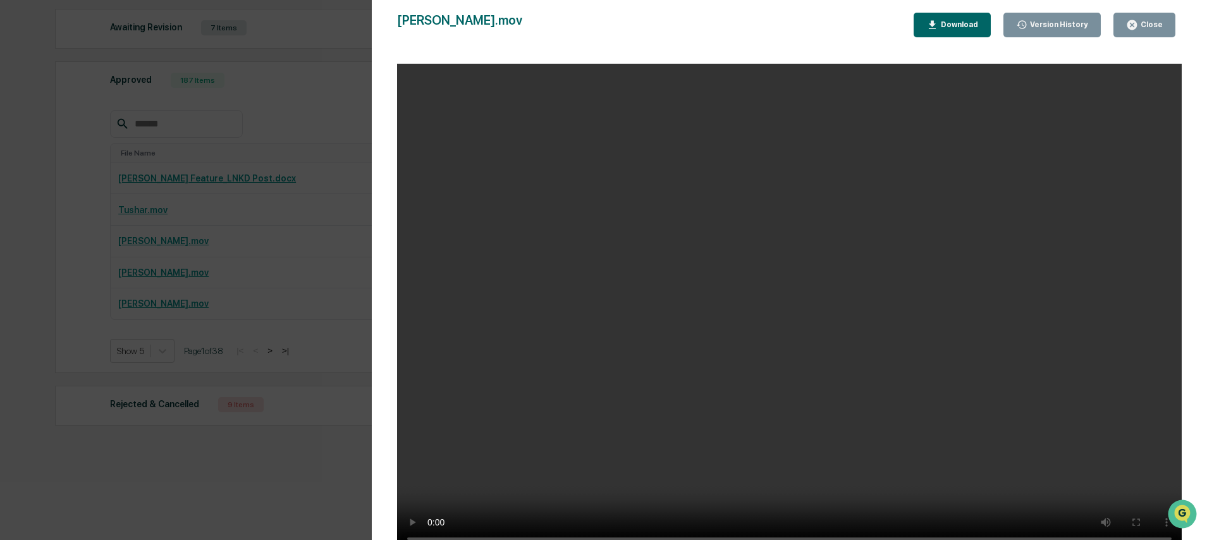
click at [776, 29] on div "Pam.mov Close Version History Download" at bounding box center [789, 25] width 784 height 25
click at [1157, 21] on div "Close" at bounding box center [1150, 24] width 25 height 9
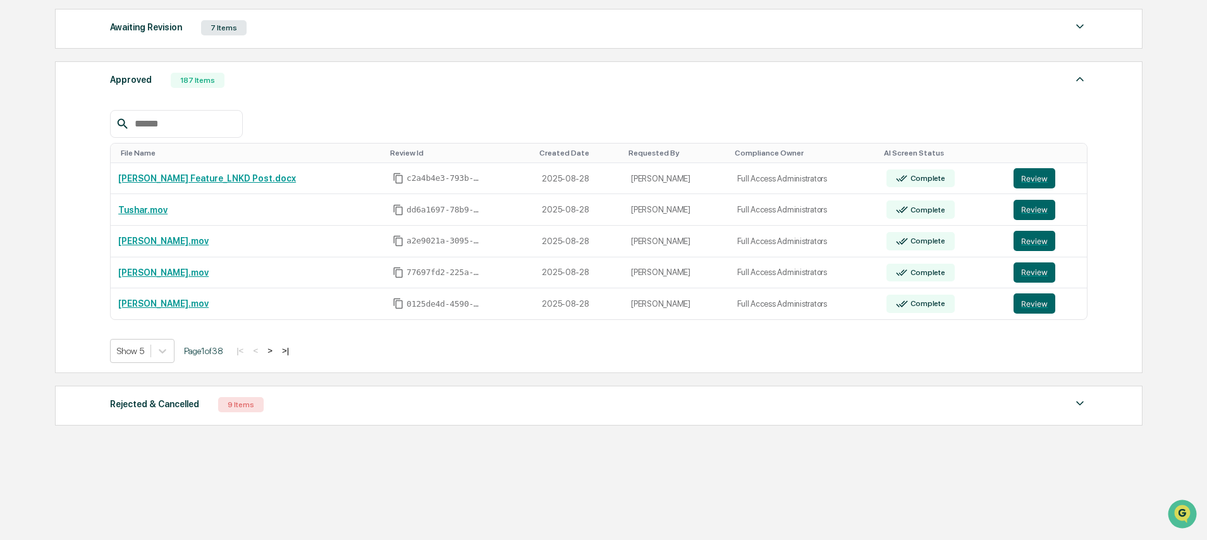
click at [276, 350] on button ">" at bounding box center [270, 350] width 13 height 11
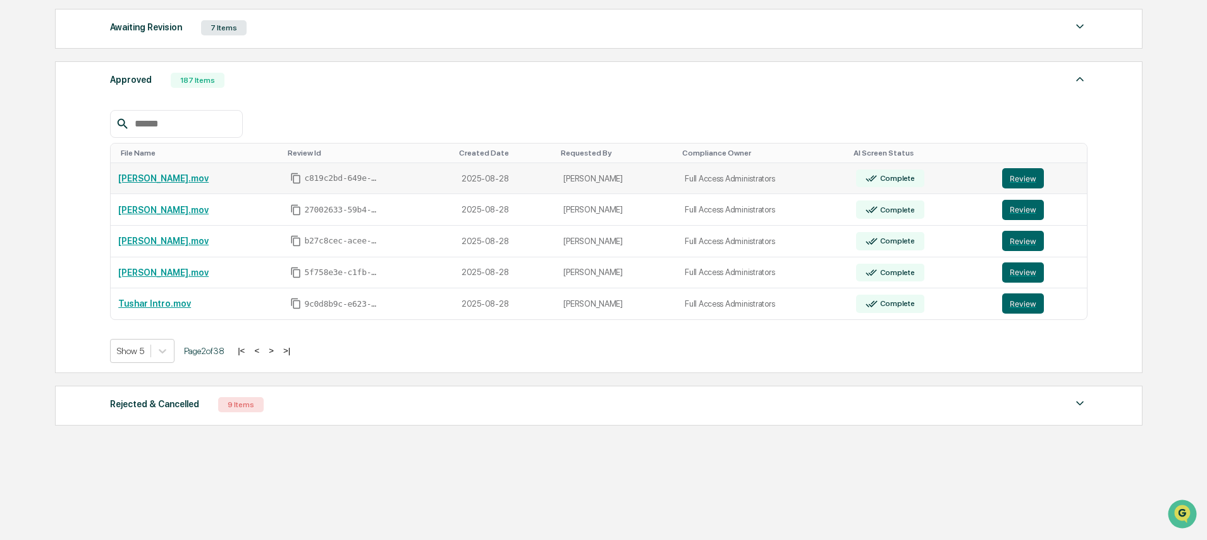
click at [149, 175] on link "Niki.mov" at bounding box center [163, 178] width 90 height 10
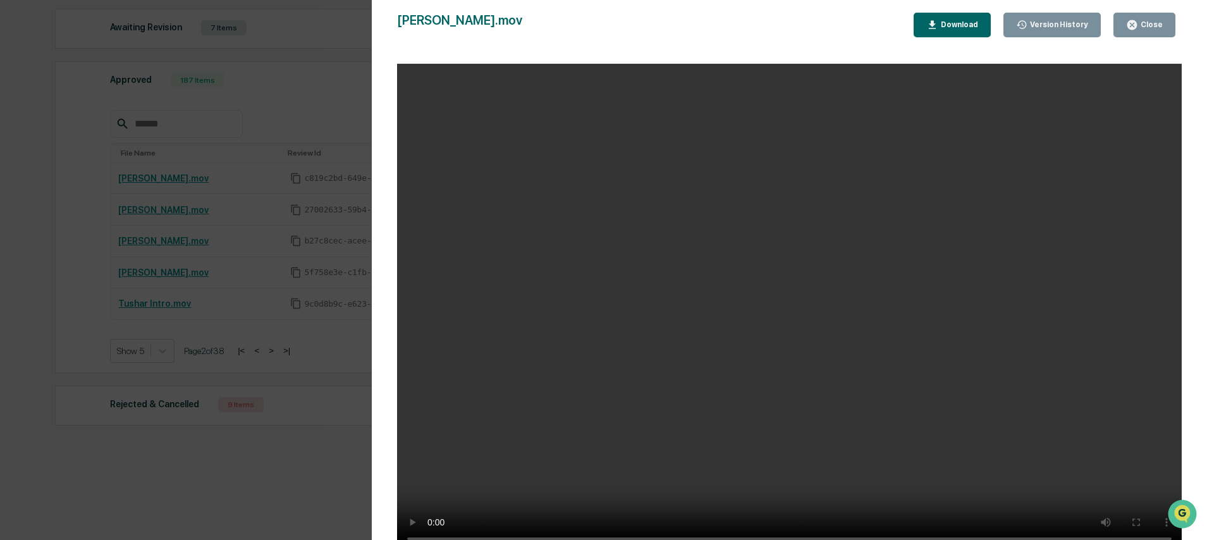
click at [733, 23] on div "Niki.mov Close Version History Download" at bounding box center [789, 25] width 784 height 25
click at [1161, 21] on div "Close" at bounding box center [1150, 24] width 25 height 9
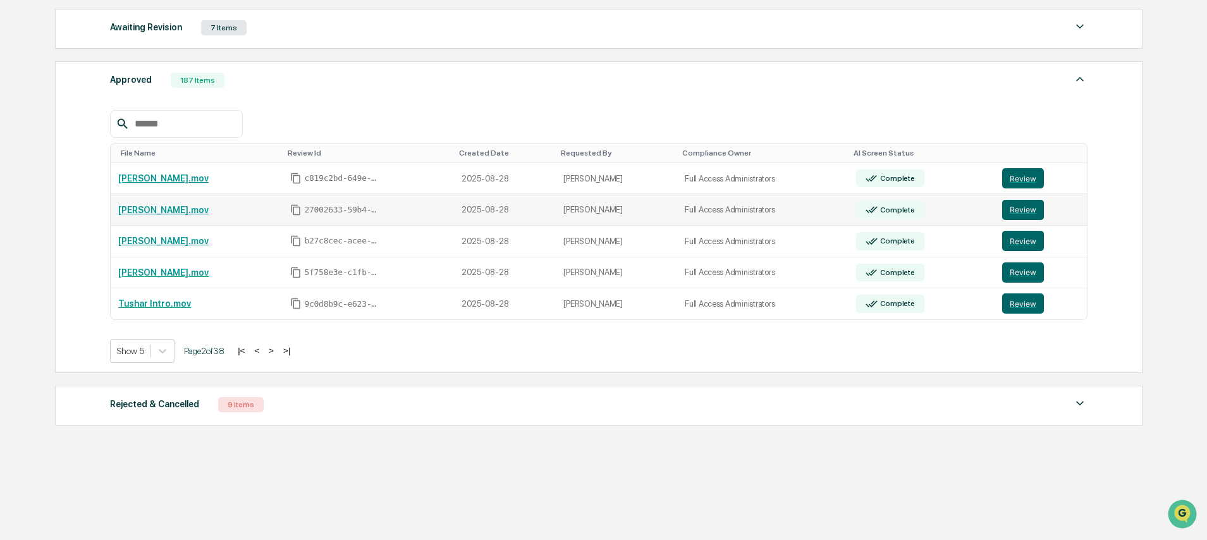
click at [152, 209] on link "Mitch.mov" at bounding box center [163, 210] width 90 height 10
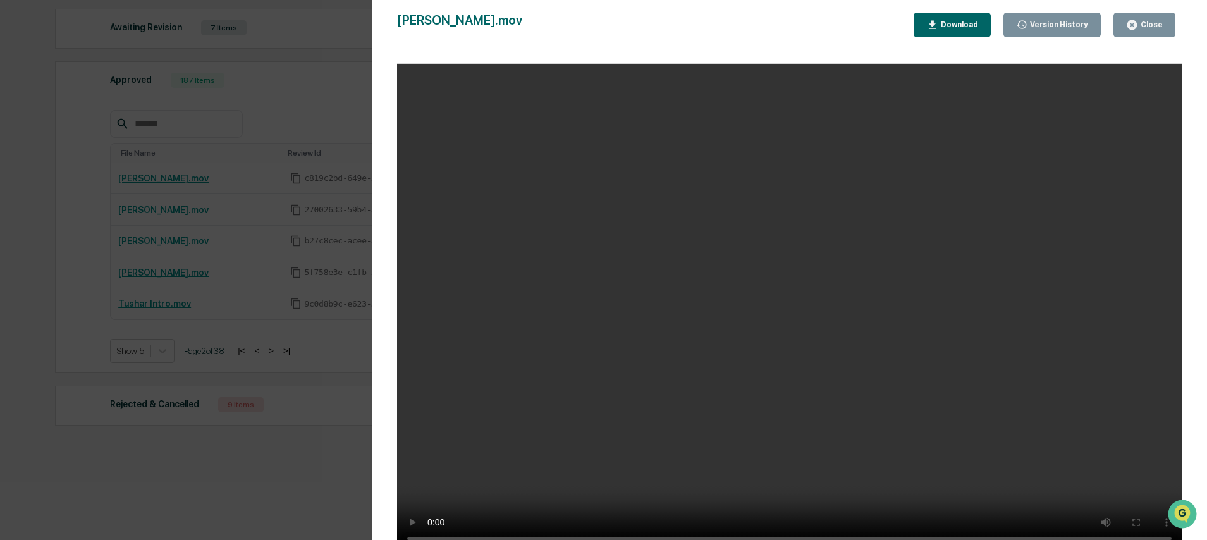
click at [765, 22] on div "Mitch.mov Close Version History Download" at bounding box center [789, 25] width 784 height 25
click at [1138, 21] on div "Close" at bounding box center [1150, 24] width 25 height 9
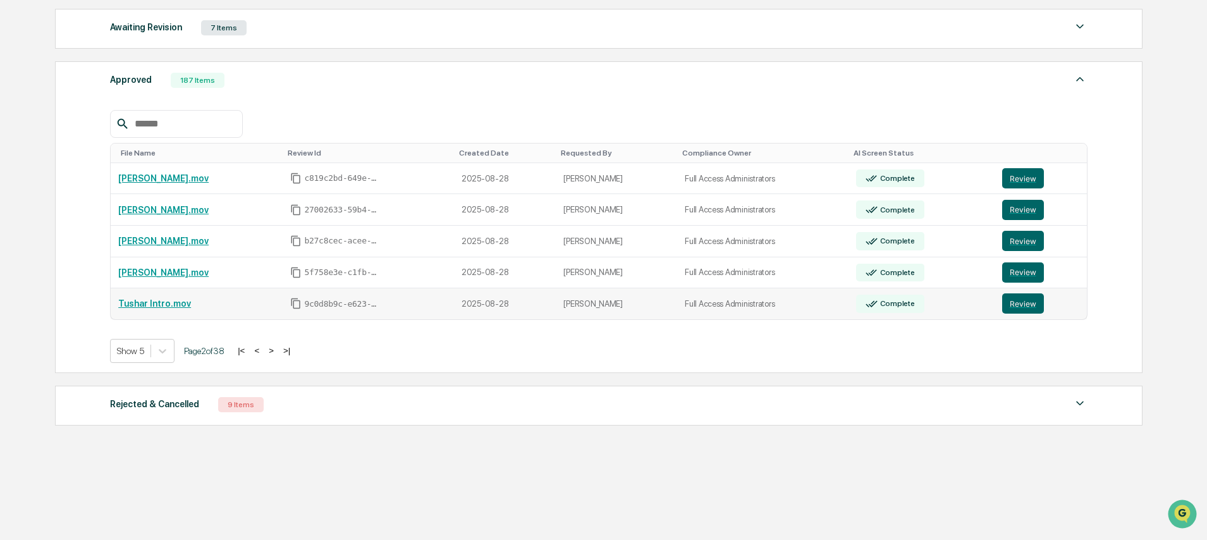
click at [149, 303] on link "Tushar Intro.mov" at bounding box center [154, 303] width 73 height 10
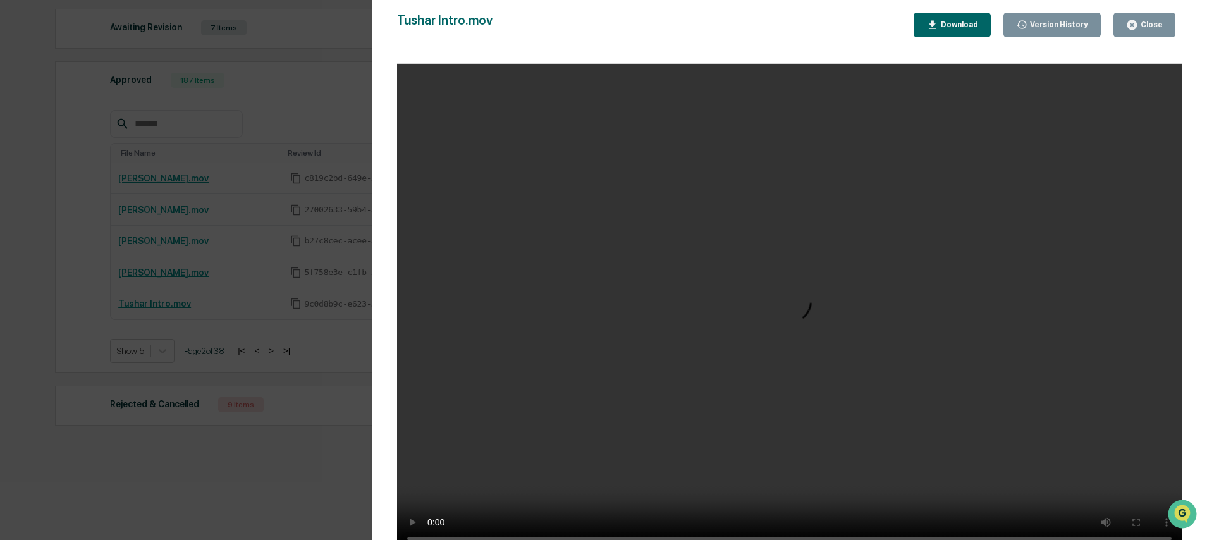
scroll to position [2, 0]
click at [1145, 24] on div "Close" at bounding box center [1150, 24] width 25 height 9
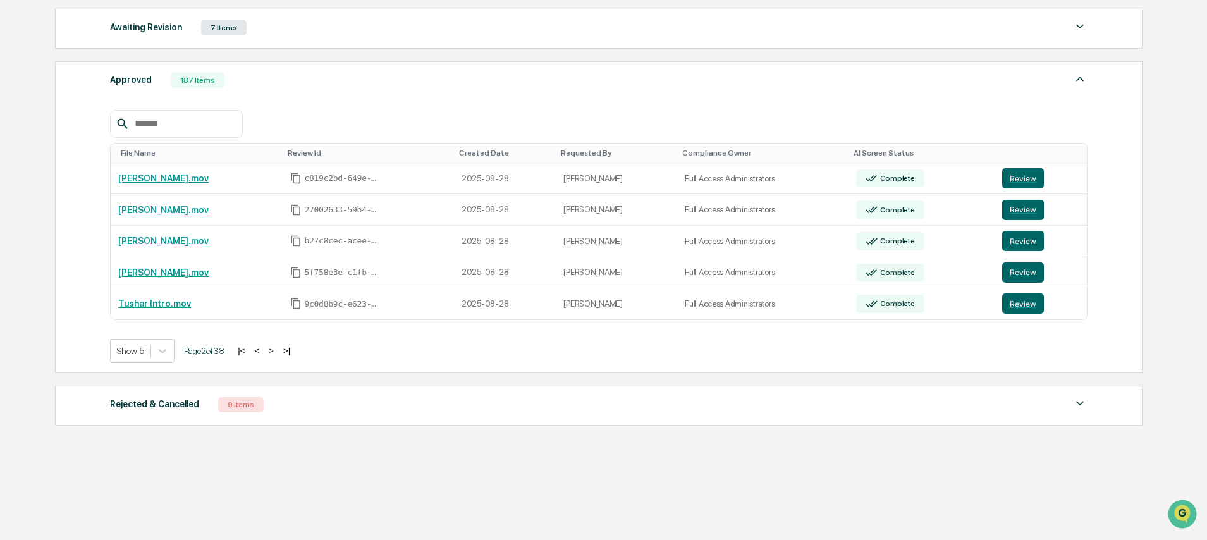
scroll to position [0, 0]
click at [277, 351] on button ">" at bounding box center [271, 350] width 13 height 11
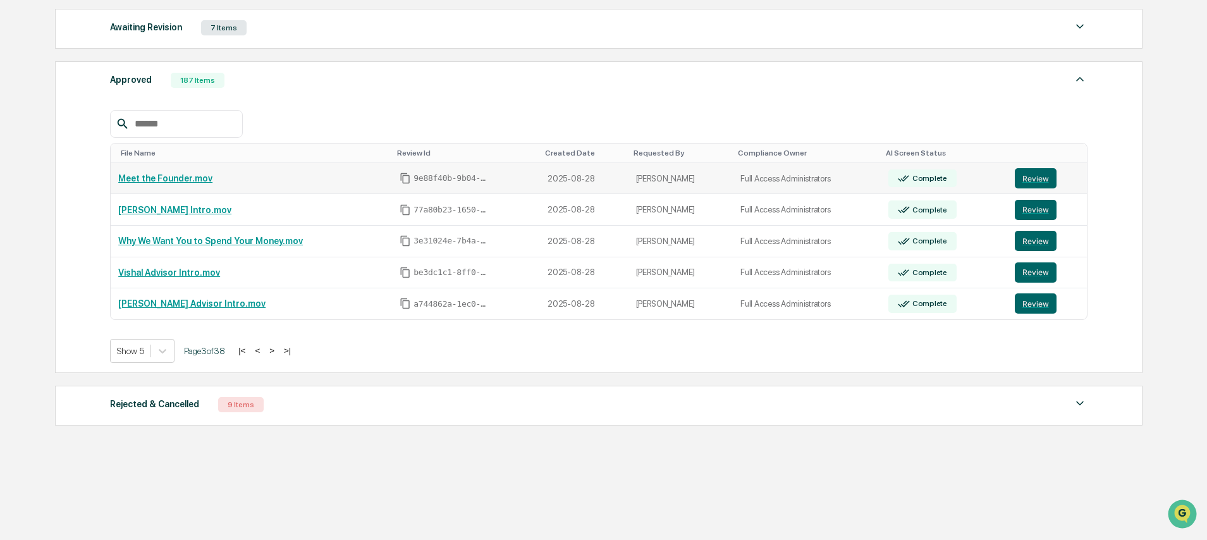
click at [145, 177] on link "Meet the Founder.mov" at bounding box center [165, 178] width 94 height 10
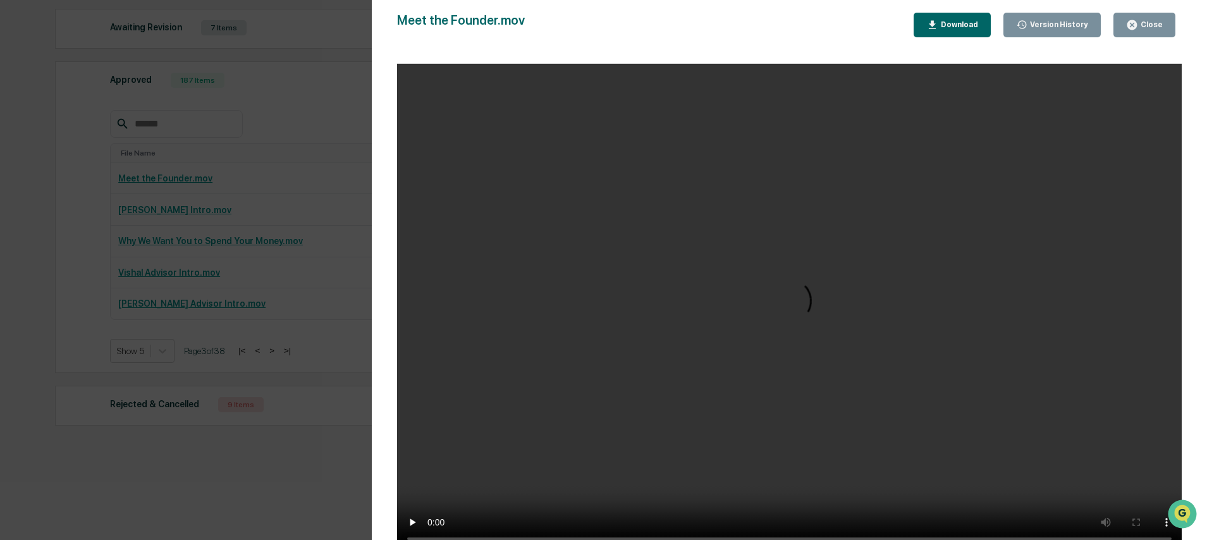
scroll to position [2, 0]
click at [730, 26] on div "Meet the Founder.mov Close Version History Download" at bounding box center [789, 25] width 784 height 25
click at [1147, 26] on div "Close" at bounding box center [1150, 24] width 25 height 9
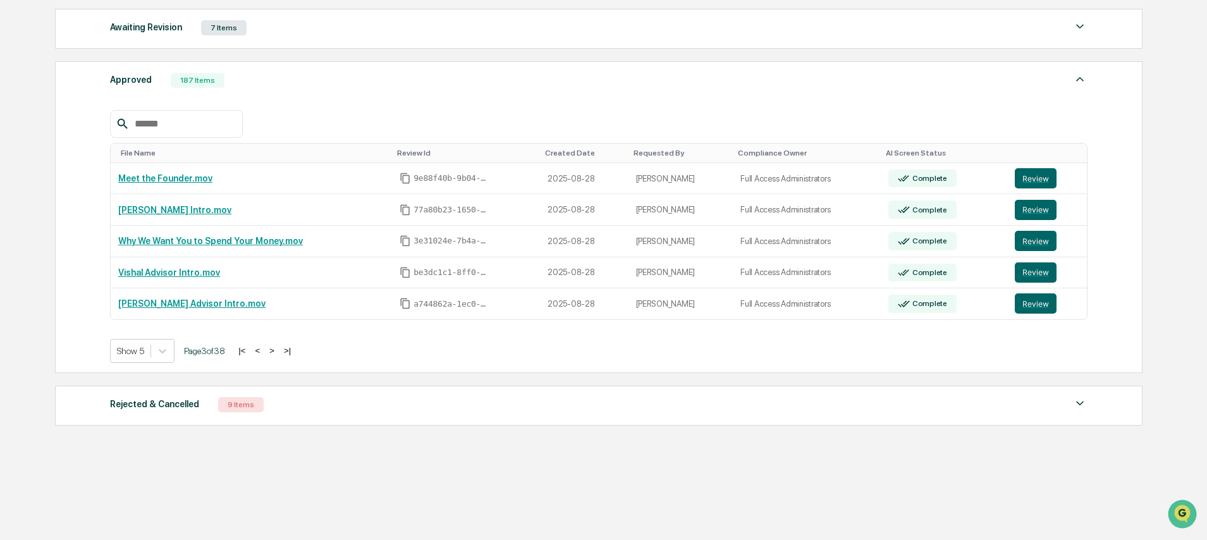
scroll to position [0, 0]
click at [65, 182] on div "Approved 187 Items File Name Review Id Created Date Requested By Compliance Own…" at bounding box center [598, 217] width 1087 height 312
click at [165, 207] on link "Stephen Intro.mov" at bounding box center [174, 210] width 113 height 10
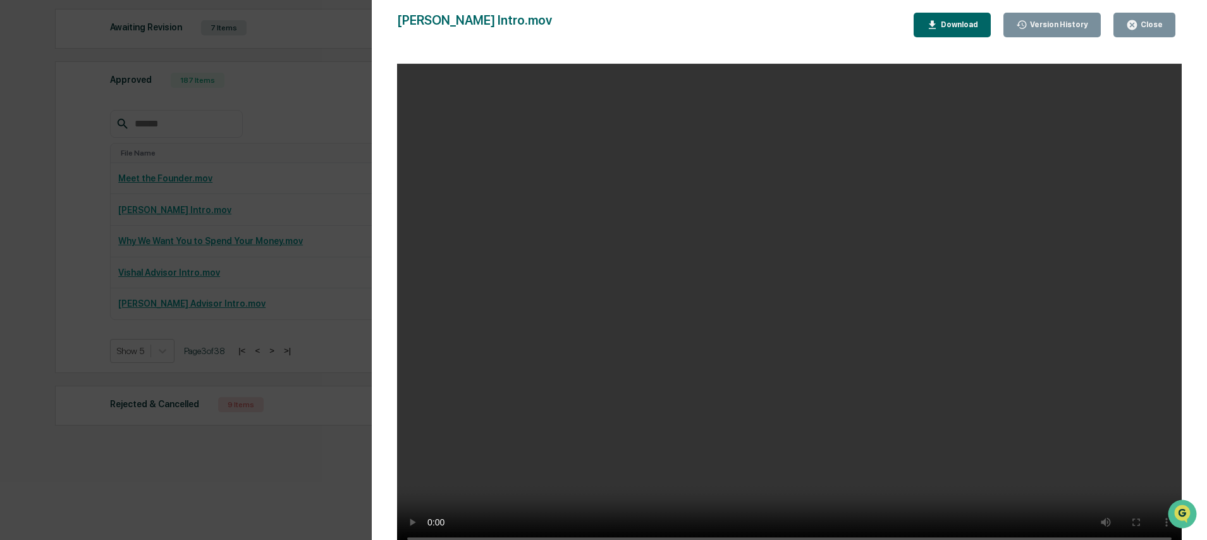
click at [759, 36] on div "Stephen Intro.mov Close Version History Download" at bounding box center [789, 25] width 784 height 25
click at [1149, 20] on div "Close" at bounding box center [1150, 24] width 25 height 9
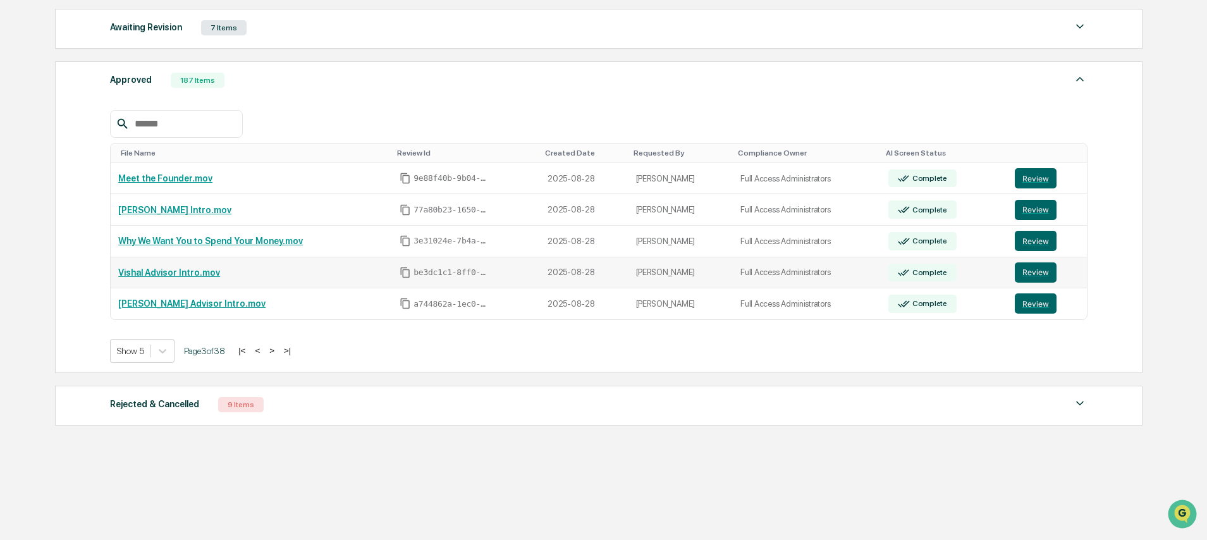
click at [172, 274] on link "Vishal Advisor Intro.mov" at bounding box center [169, 272] width 102 height 10
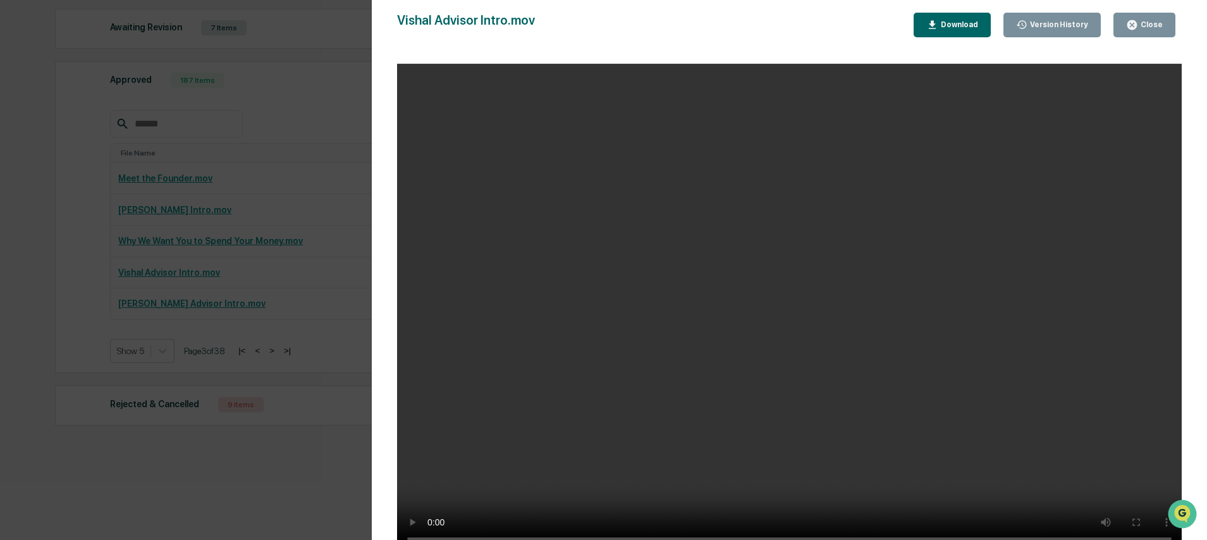
click at [618, 36] on div "Vishal Advisor Intro.mov Close Version History Download" at bounding box center [789, 25] width 784 height 25
click at [788, 25] on div "Vishal Advisor Intro.mov Close Version History Download" at bounding box center [789, 25] width 784 height 25
click at [787, 21] on div "Vishal Advisor Intro.mov Close Version History Download" at bounding box center [789, 25] width 784 height 25
click at [795, 21] on div "Vishal Advisor Intro.mov Close Version History Download" at bounding box center [789, 25] width 784 height 25
click at [1137, 44] on div "Vishal Advisor Intro.mov Close Version History Download" at bounding box center [789, 283] width 784 height 540
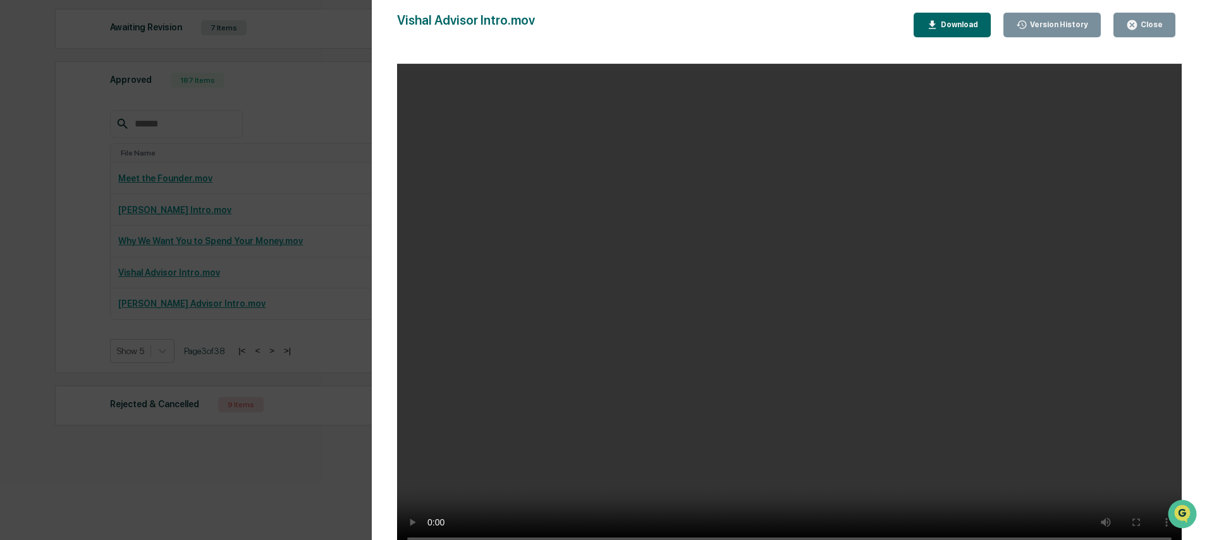
click at [1137, 34] on button "Close" at bounding box center [1144, 25] width 62 height 25
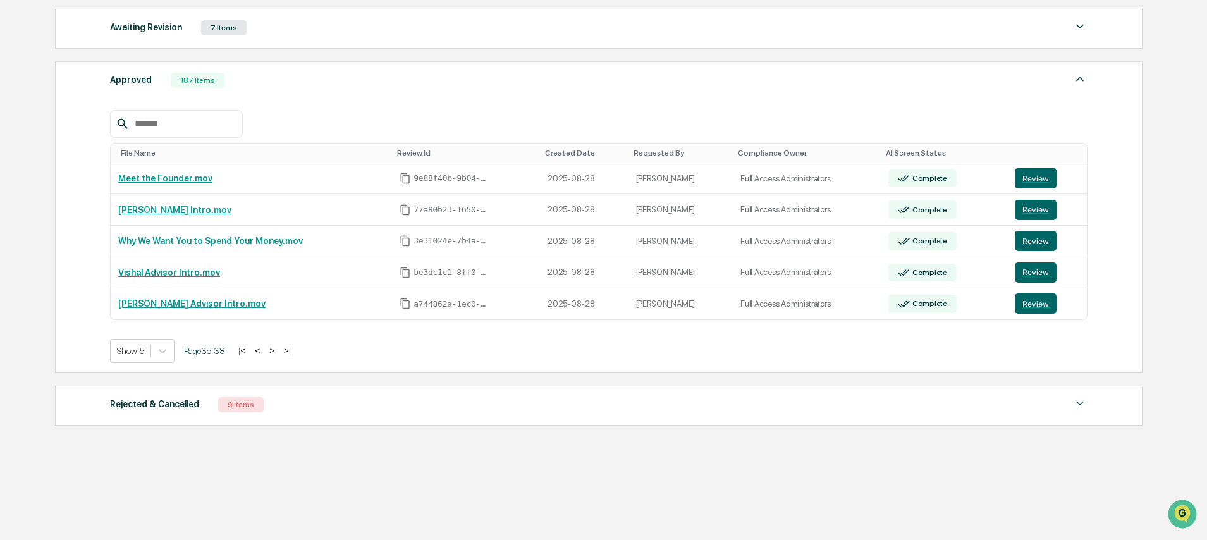
click at [1161, 113] on div "Calendar Manage Tasks Reviews Approval Management Company People, Data, Setting…" at bounding box center [603, 152] width 1207 height 776
click at [190, 302] on link "Stephen Nguyen Advisor Intro.mov" at bounding box center [191, 303] width 147 height 10
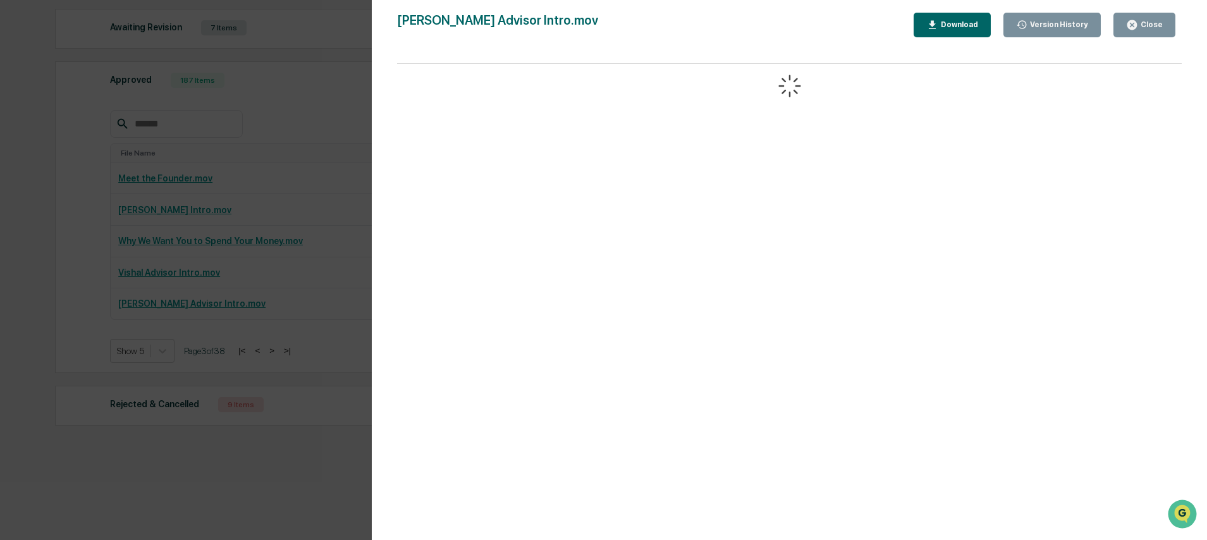
click at [664, 25] on div "Stephen Nguyen Advisor Intro.mov Close Version History Download" at bounding box center [789, 25] width 784 height 25
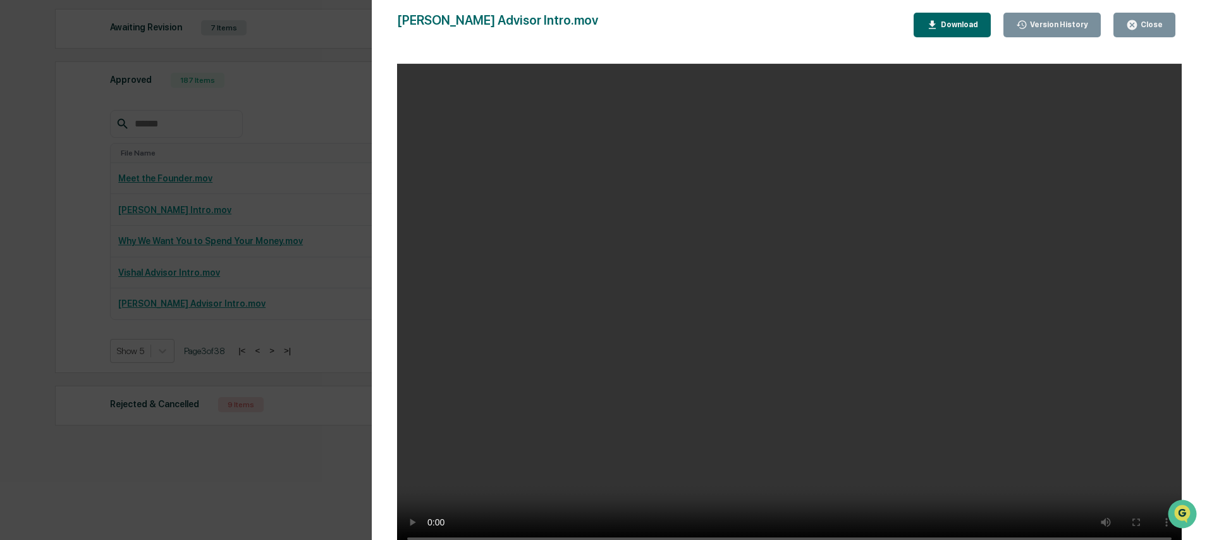
click at [1149, 24] on div "Close" at bounding box center [1150, 24] width 25 height 9
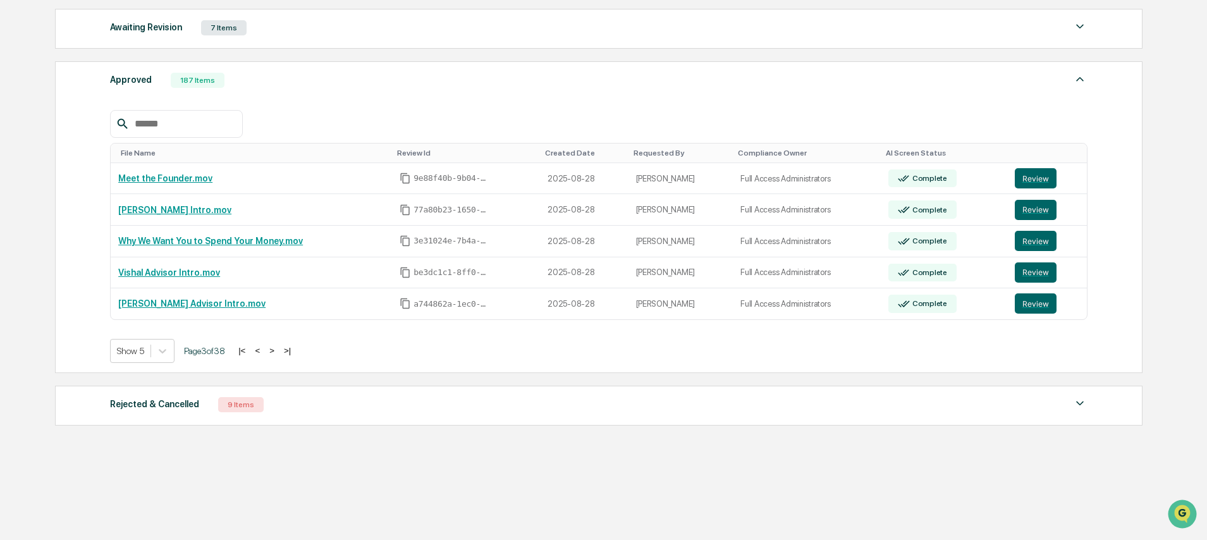
click at [651, 97] on div "File Name Review Id Created Date Requested By Compliance Owner AI Screen Status…" at bounding box center [598, 227] width 977 height 272
click at [278, 349] on button ">" at bounding box center [271, 350] width 13 height 11
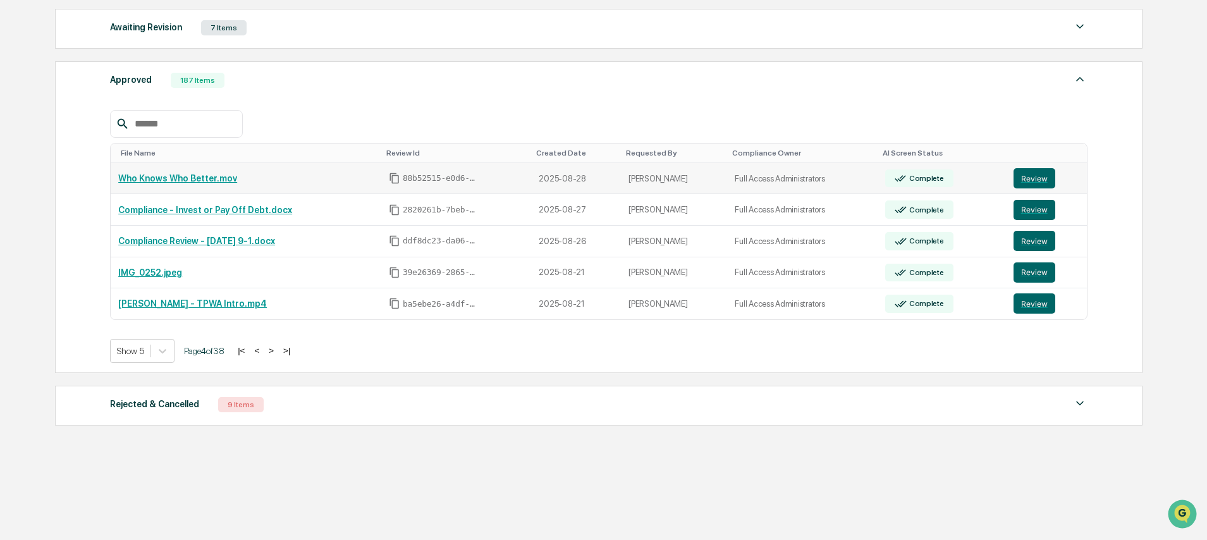
click at [198, 178] on link "Who Knows Who Better.mov" at bounding box center [177, 178] width 119 height 10
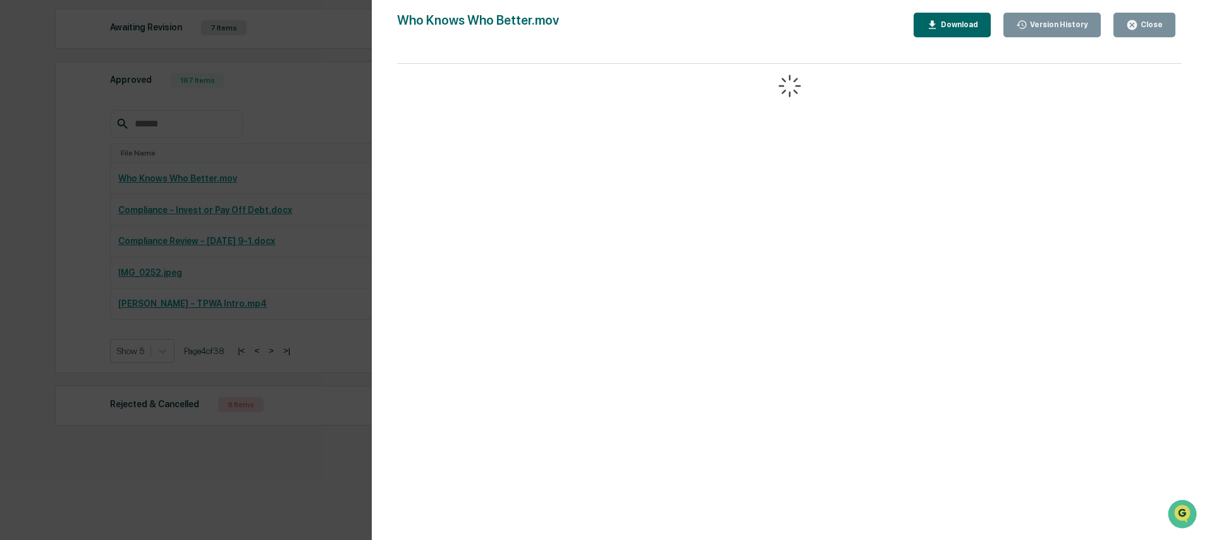
click at [583, 16] on div "Who Knows Who Better.mov Close Version History Download" at bounding box center [789, 25] width 784 height 25
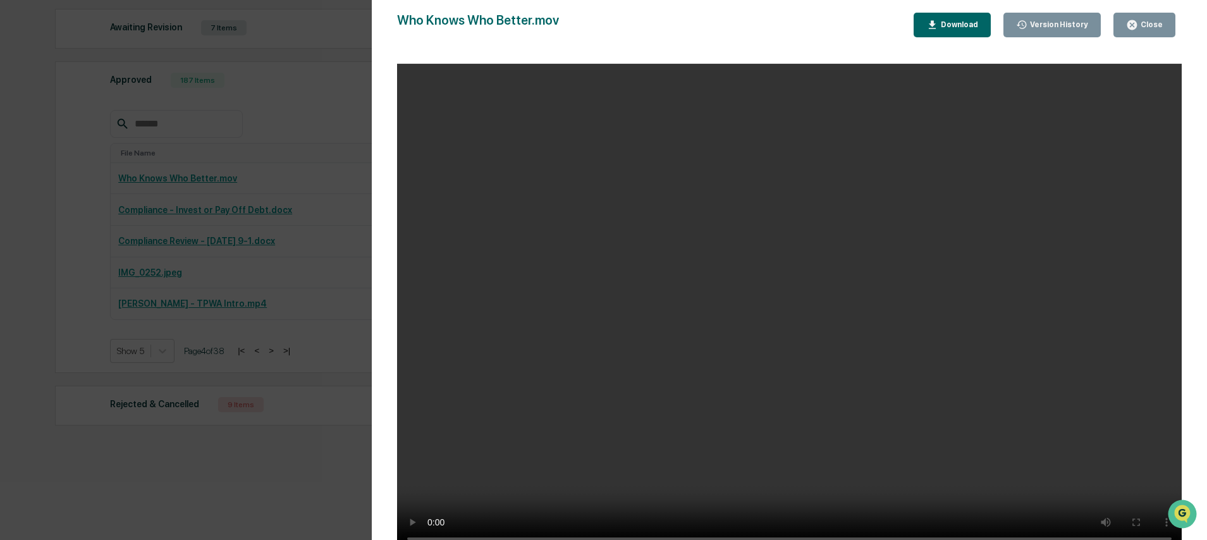
click at [377, 177] on div "Version History 08/28/2025, 06:14 PM Niki Desai Who Knows Who Better.mov Close …" at bounding box center [789, 282] width 835 height 565
click at [1179, 18] on div "Close Version History Download" at bounding box center [1047, 25] width 268 height 25
click at [1154, 20] on div "Close" at bounding box center [1150, 24] width 25 height 9
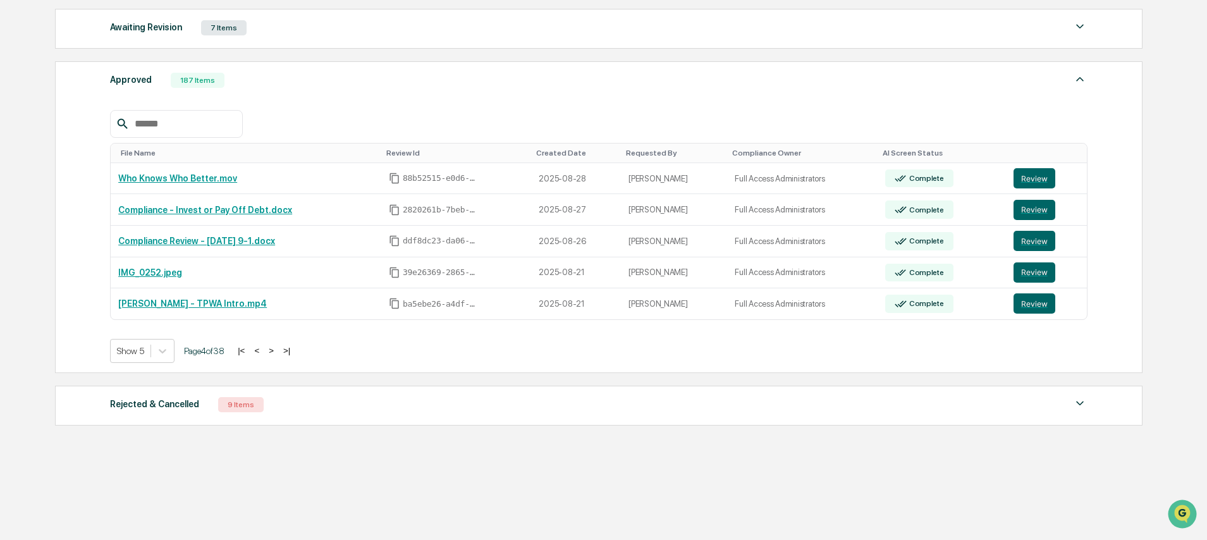
click at [447, 87] on div "Approved 187 Items" at bounding box center [598, 80] width 977 height 18
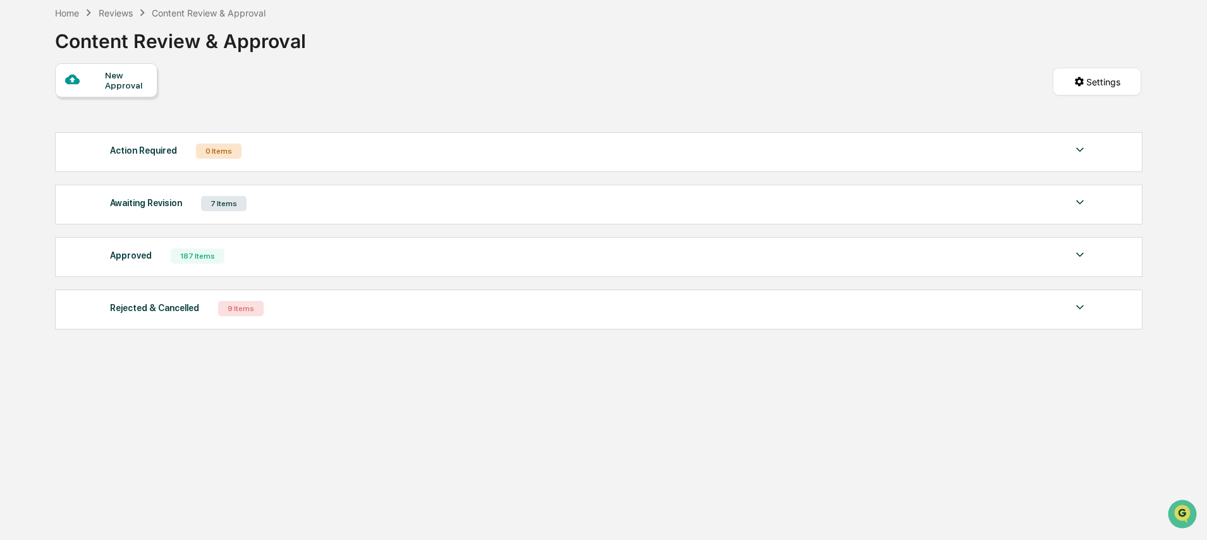
click at [255, 265] on div "Approved 187 Items" at bounding box center [598, 256] width 977 height 18
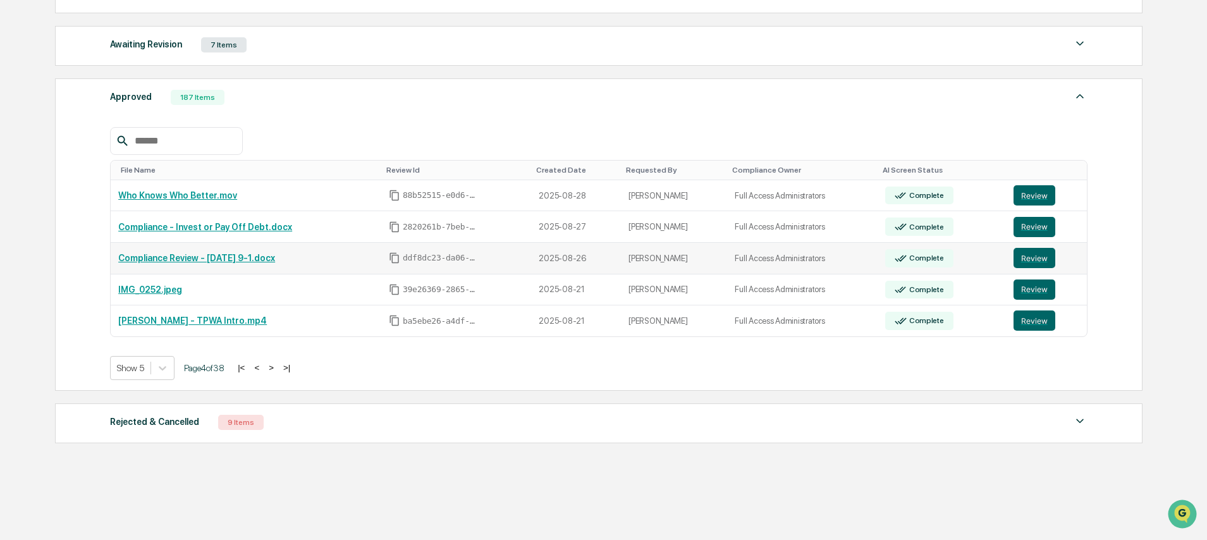
scroll to position [240, 0]
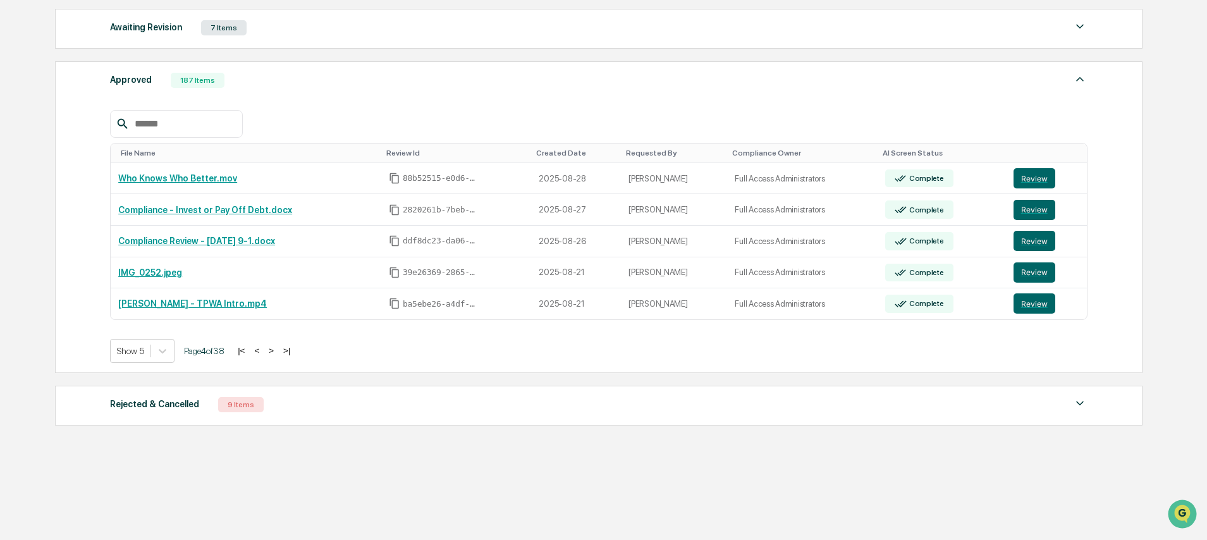
click at [277, 348] on button ">" at bounding box center [271, 350] width 13 height 11
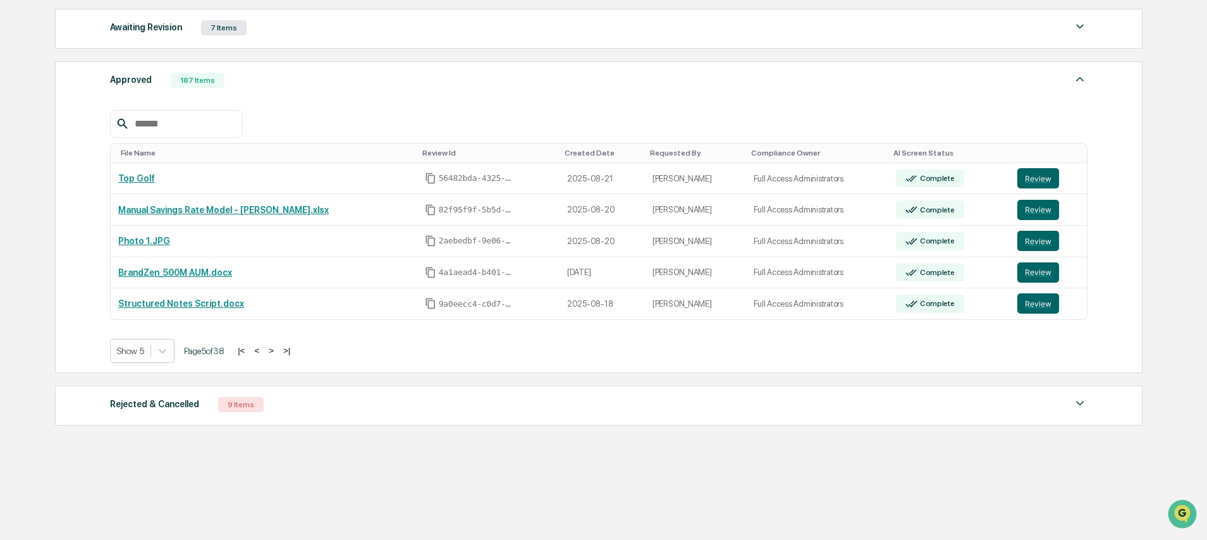
click at [263, 350] on button "<" at bounding box center [256, 350] width 13 height 11
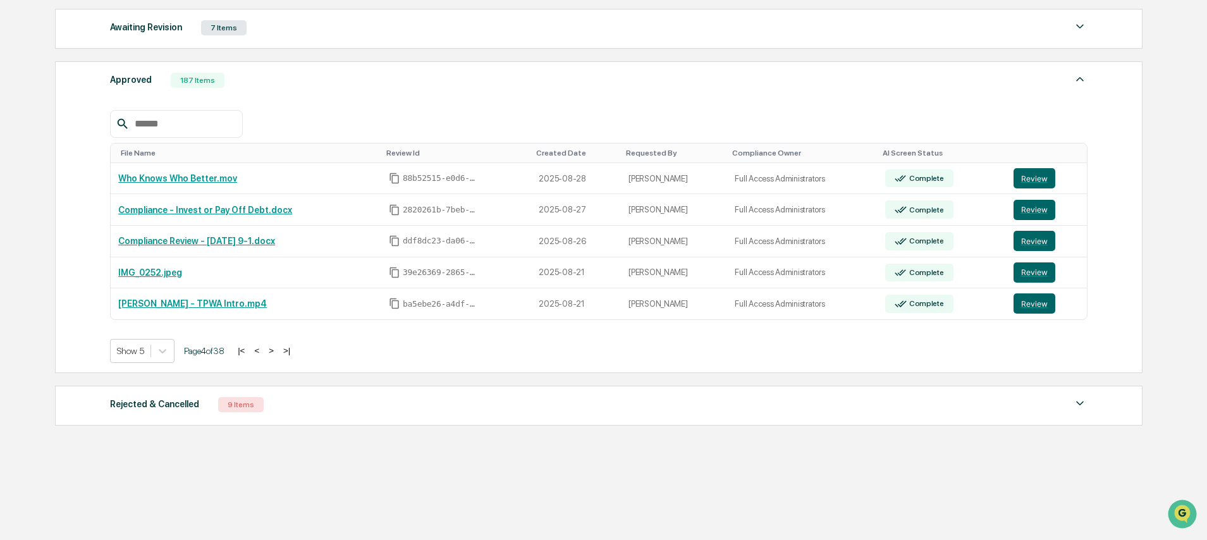
click at [277, 348] on button ">" at bounding box center [271, 350] width 13 height 11
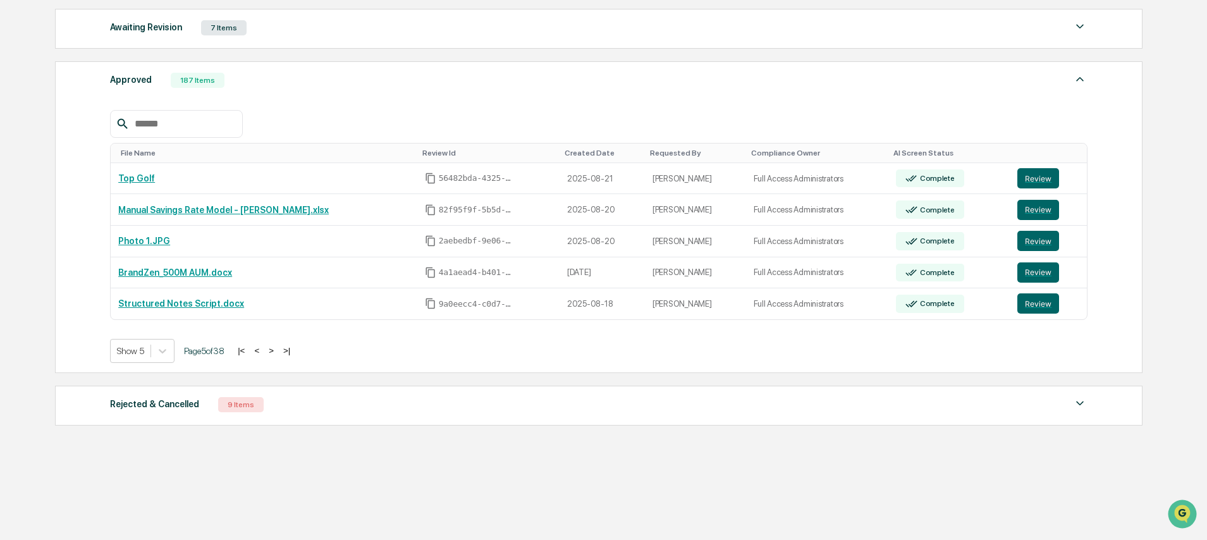
click at [567, 68] on div "Approved 187 Items File Name Review Id Created Date Requested By Compliance Own…" at bounding box center [598, 217] width 1087 height 312
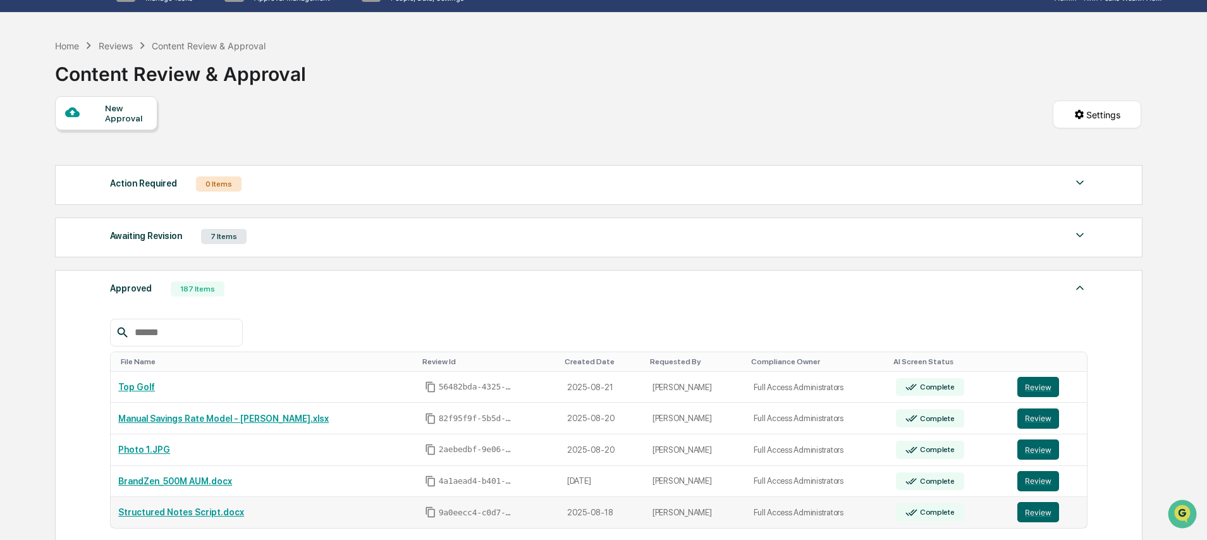
scroll to position [0, 0]
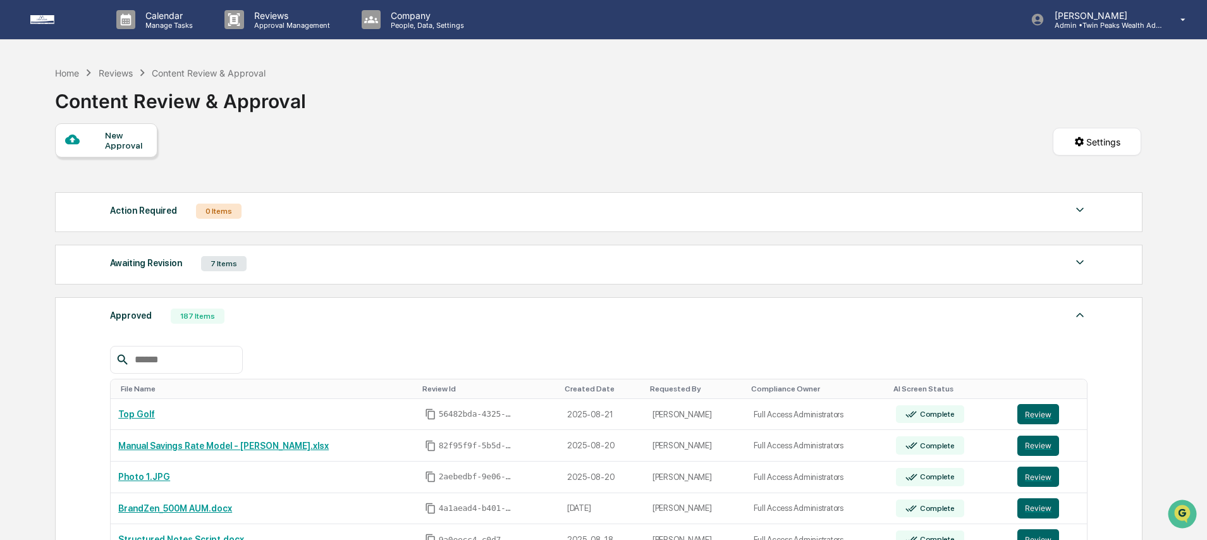
click at [575, 159] on div "New Approval Settings" at bounding box center [598, 154] width 1086 height 63
click at [513, 116] on div "Home Reviews Content Review & Approval Content Review & Approval" at bounding box center [598, 91] width 1086 height 63
click at [525, 119] on div "Home Reviews Content Review & Approval Content Review & Approval" at bounding box center [598, 91] width 1086 height 63
click at [590, 125] on div "New Approval Settings" at bounding box center [598, 154] width 1086 height 63
click at [716, 59] on div "Calendar Manage Tasks Reviews Approval Management Company People, Data, Setting…" at bounding box center [603, 388] width 1207 height 776
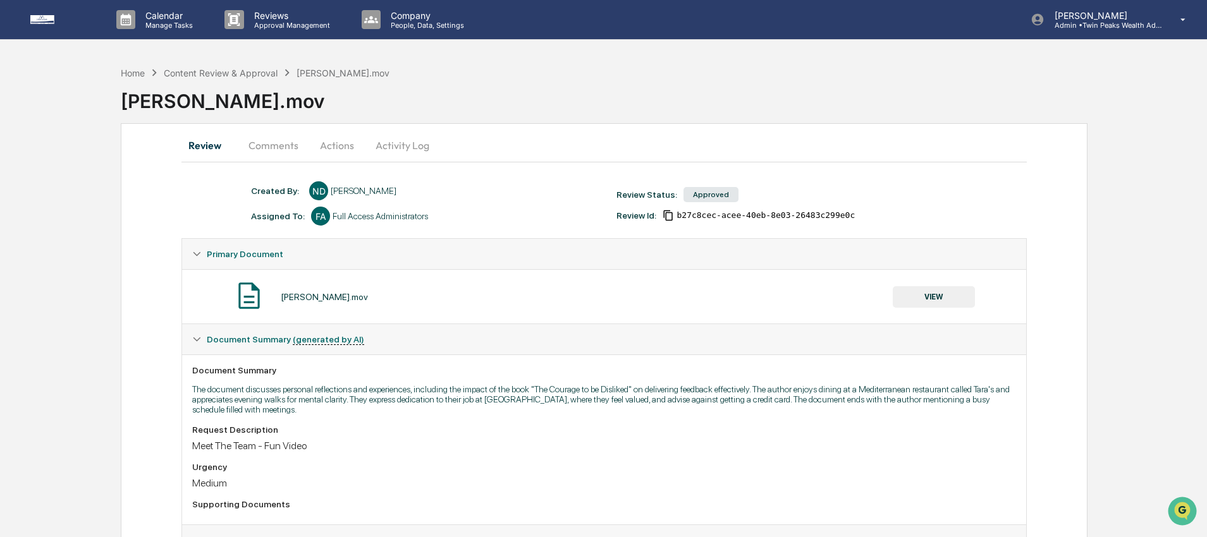
click at [920, 296] on button "VIEW" at bounding box center [934, 296] width 82 height 21
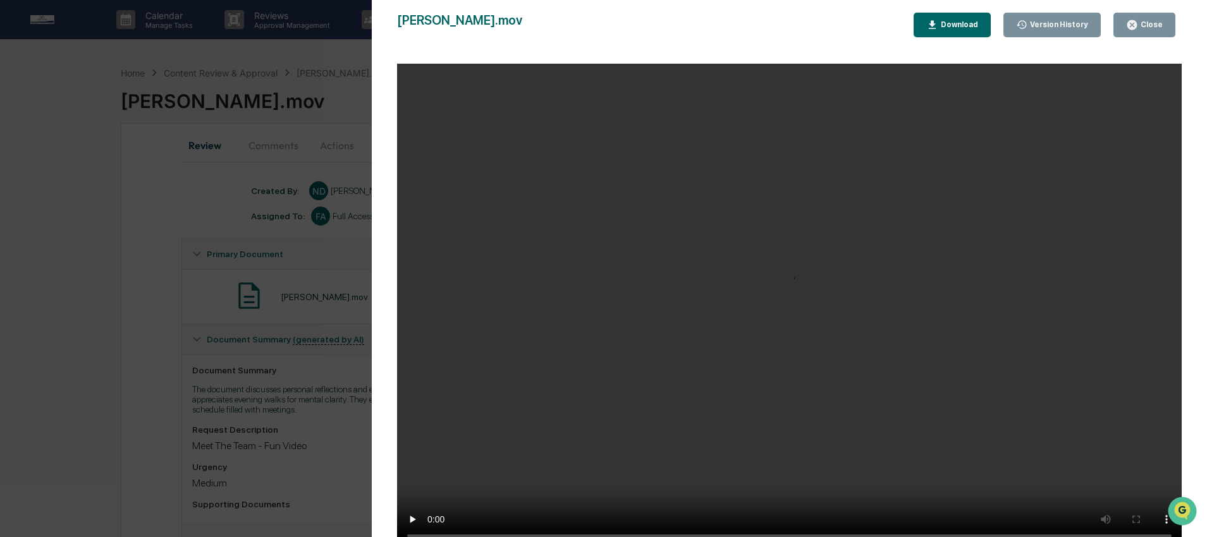
scroll to position [2, 0]
click at [765, 27] on div "Katrina.mov Close Version History Download" at bounding box center [789, 25] width 784 height 25
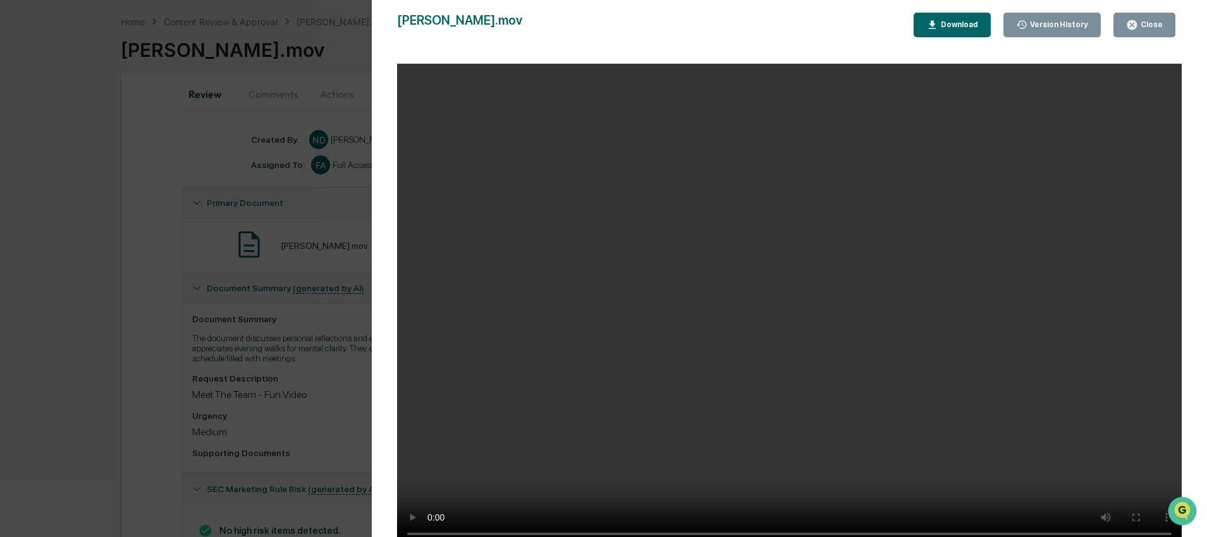
scroll to position [53, 0]
click at [779, 21] on div "Katrina.mov Close Version History Download" at bounding box center [789, 25] width 784 height 25
click at [705, 25] on div "Katrina.mov Close Version History Download" at bounding box center [789, 25] width 784 height 25
click at [726, 31] on div "Katrina.mov Close Version History Download" at bounding box center [789, 25] width 784 height 25
click at [739, 34] on div "Katrina.mov Close Version History Download" at bounding box center [789, 25] width 784 height 25
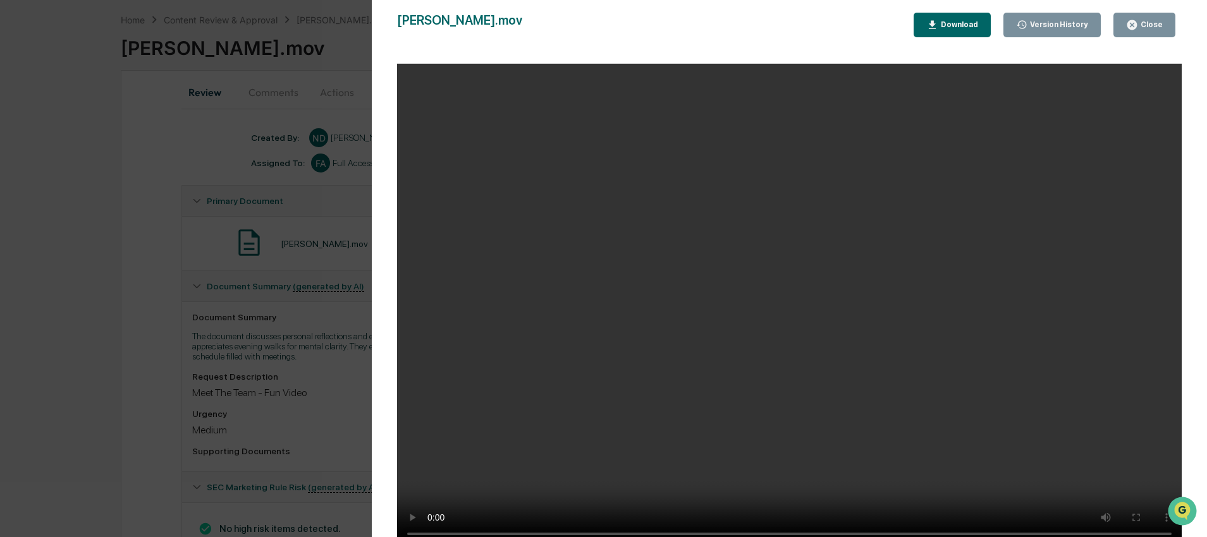
click at [661, 33] on div "Katrina.mov Close Version History Download" at bounding box center [789, 25] width 784 height 25
click at [1143, 21] on div "Close" at bounding box center [1150, 24] width 25 height 9
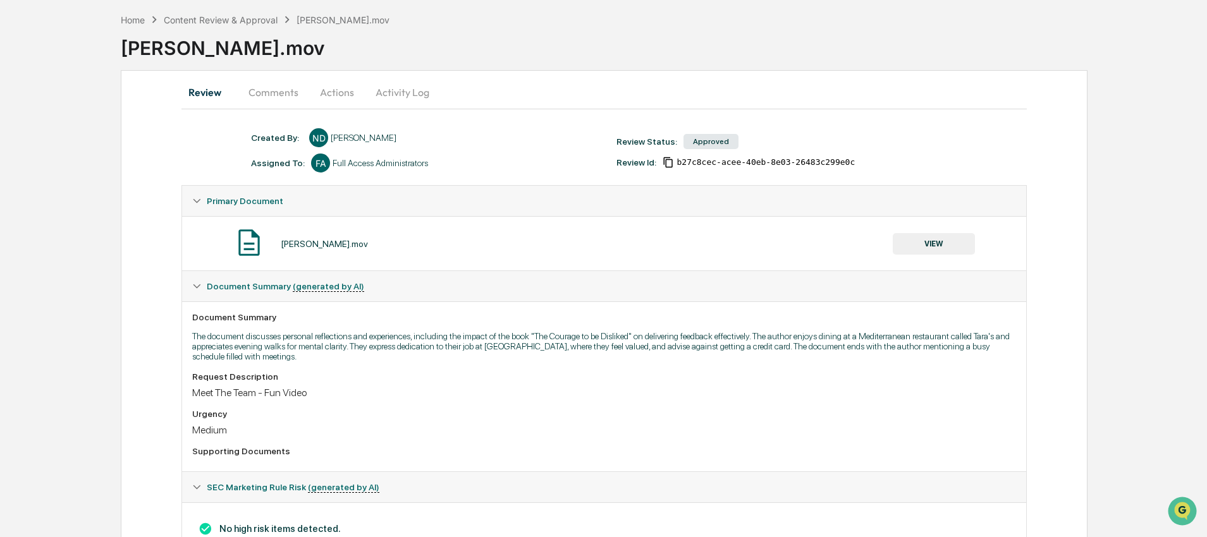
scroll to position [0, 0]
click at [948, 247] on button "VIEW" at bounding box center [934, 243] width 82 height 21
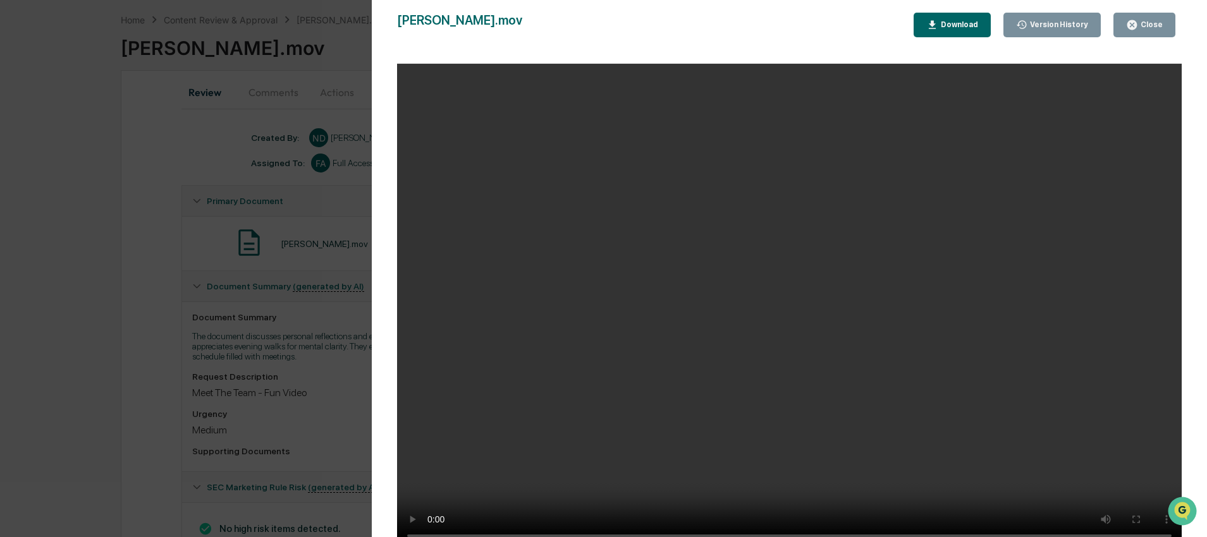
click at [958, 21] on div "Download" at bounding box center [958, 24] width 40 height 9
click at [1145, 23] on div "Close" at bounding box center [1150, 24] width 25 height 9
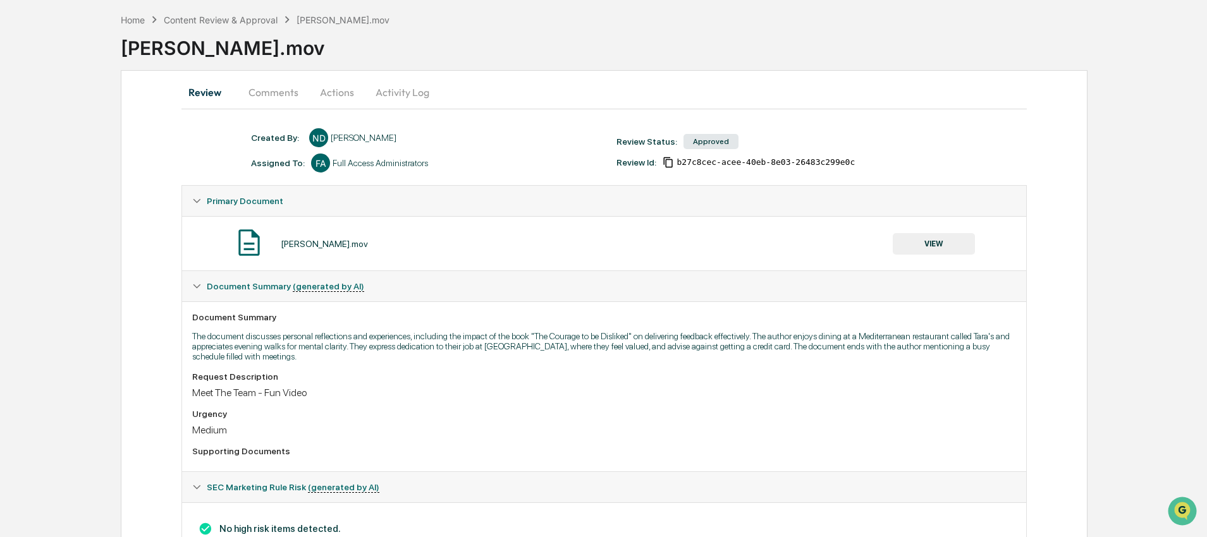
click at [88, 129] on div "Home Content Review & Approval Katrina.mov Katrina.mov Review Comments Actions …" at bounding box center [603, 313] width 1207 height 613
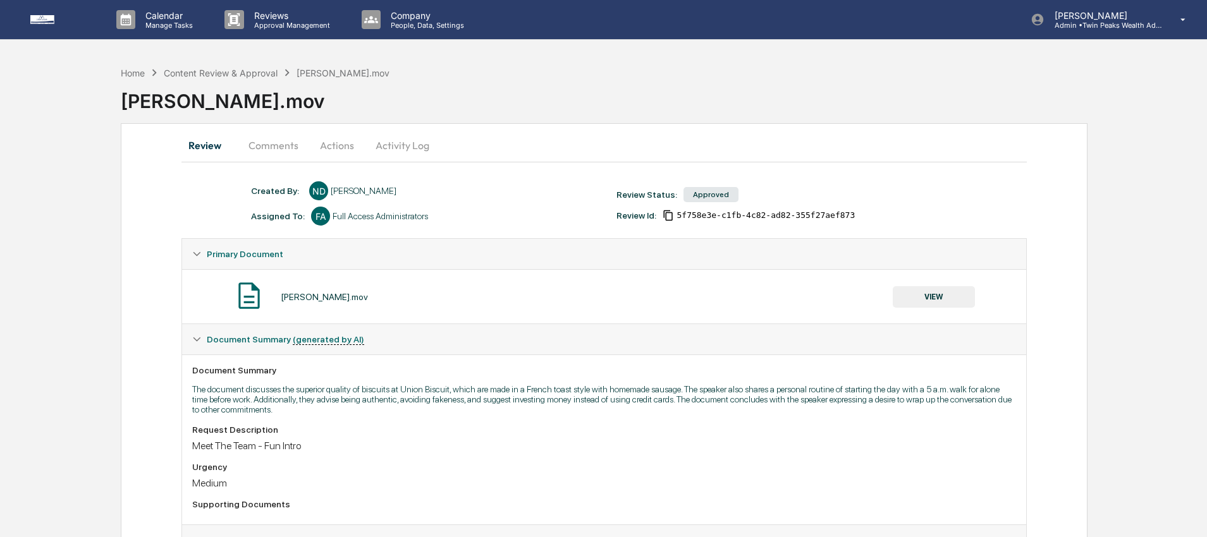
click at [862, 118] on div "Home Content Review & Approval [PERSON_NAME].mov [PERSON_NAME].mov" at bounding box center [664, 91] width 1086 height 63
click at [1162, 137] on div "Home Content Review & Approval [PERSON_NAME].mov [PERSON_NAME].mov Review Comme…" at bounding box center [603, 366] width 1207 height 613
click at [1111, 174] on div "Home Content Review & Approval [PERSON_NAME].mov [PERSON_NAME].mov Review Comme…" at bounding box center [603, 366] width 1207 height 613
click at [1037, 175] on div "Review Comments Actions Activity Log Created By: ‎ ‎ ND [PERSON_NAME] Assigned …" at bounding box center [604, 397] width 966 height 549
click at [1064, 264] on div "Review Comments Actions Activity Log Created By: ‎ ‎ ND [PERSON_NAME] Assigned …" at bounding box center [604, 397] width 966 height 549
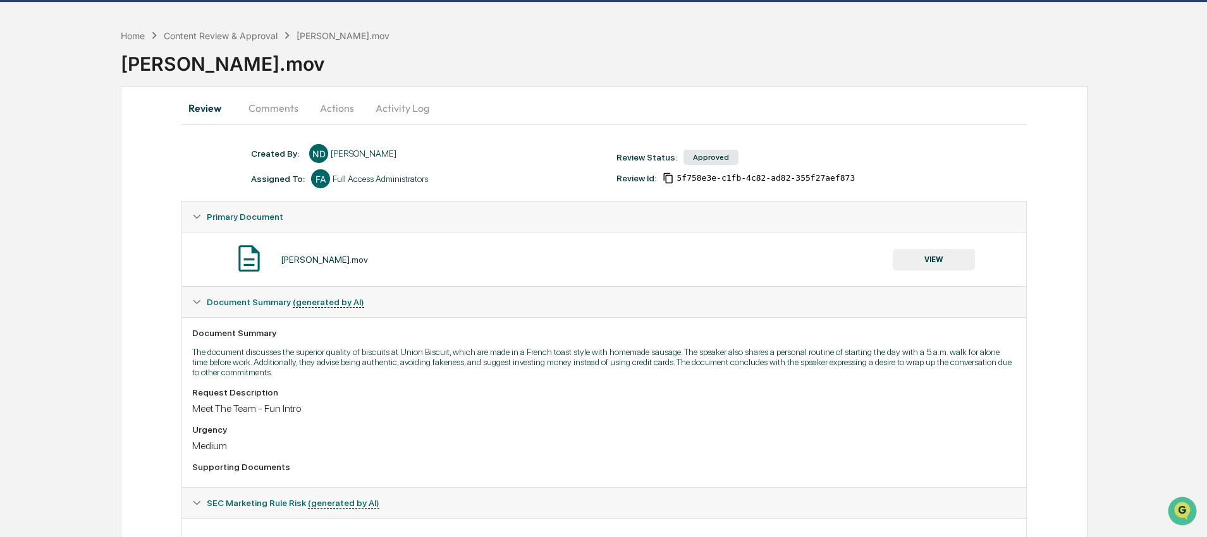
scroll to position [42, 0]
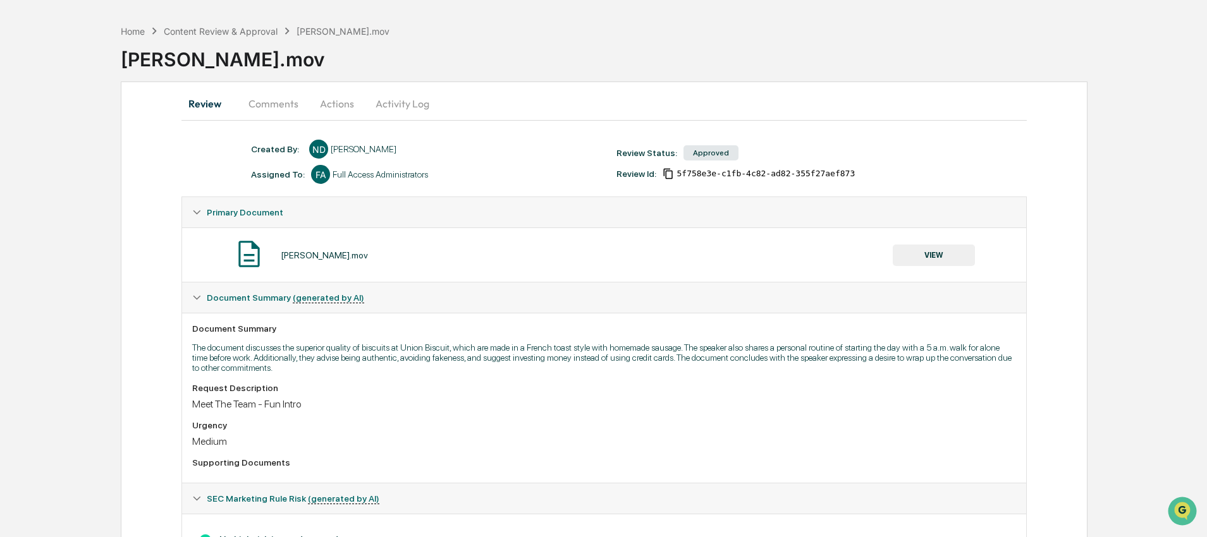
click at [1104, 222] on div "Home Content Review & Approval [PERSON_NAME].mov [PERSON_NAME].mov Review Comme…" at bounding box center [603, 324] width 1207 height 613
click at [1104, 221] on div "Home Content Review & Approval [PERSON_NAME].mov [PERSON_NAME].mov Review Comme…" at bounding box center [603, 324] width 1207 height 613
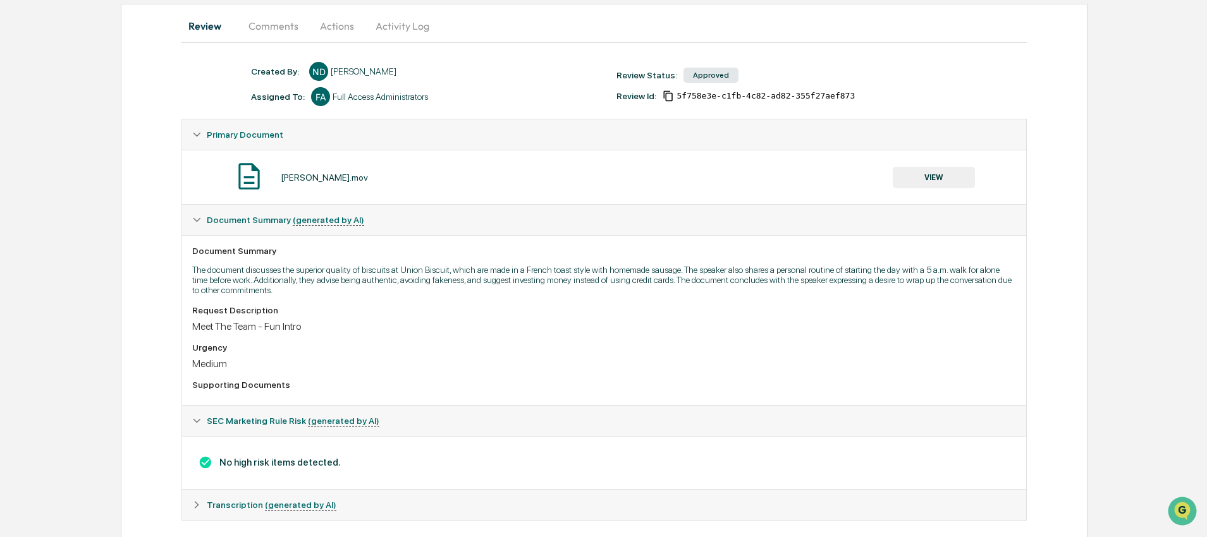
scroll to position [138, 0]
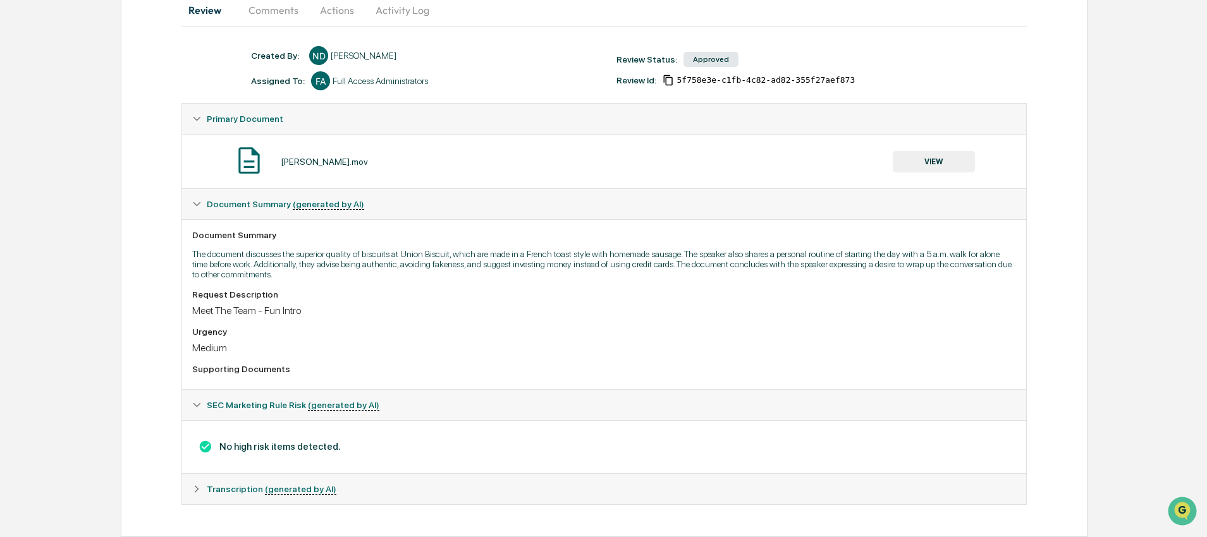
click at [1072, 255] on div "Review Comments Actions Activity Log Created By: ‎ ‎ ND [PERSON_NAME] Assigned …" at bounding box center [604, 262] width 966 height 549
click at [1070, 229] on div "Review Comments Actions Activity Log Created By: ‎ ‎ ND [PERSON_NAME] Assigned …" at bounding box center [604, 262] width 966 height 549
click at [1090, 123] on div "Home Content Review & Approval [PERSON_NAME].mov [PERSON_NAME].mov Review Comme…" at bounding box center [603, 231] width 1207 height 613
click at [1102, 161] on div "Home Content Review & Approval [PERSON_NAME].mov [PERSON_NAME].mov Review Comme…" at bounding box center [603, 231] width 1207 height 613
click at [1112, 164] on div "Home Content Review & Approval [PERSON_NAME].mov [PERSON_NAME].mov Review Comme…" at bounding box center [603, 231] width 1207 height 613
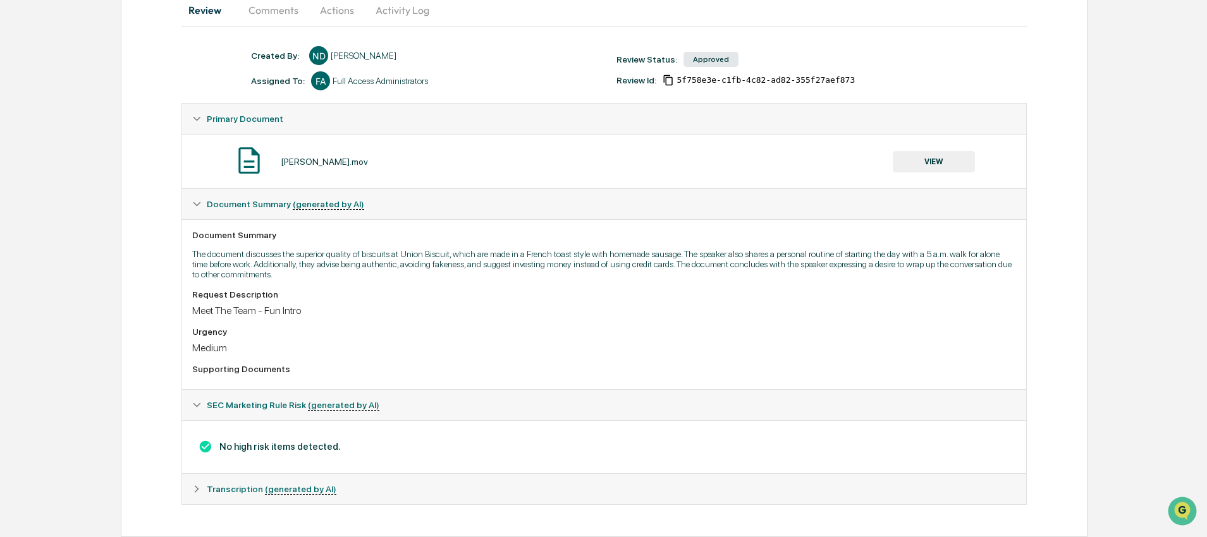
click at [1104, 207] on div "Home Content Review & Approval [PERSON_NAME].mov [PERSON_NAME].mov Review Comme…" at bounding box center [603, 231] width 1207 height 613
click at [1112, 197] on div "Home Content Review & Approval [PERSON_NAME].mov [PERSON_NAME].mov Review Comme…" at bounding box center [603, 231] width 1207 height 613
click at [937, 159] on button "VIEW" at bounding box center [934, 161] width 82 height 21
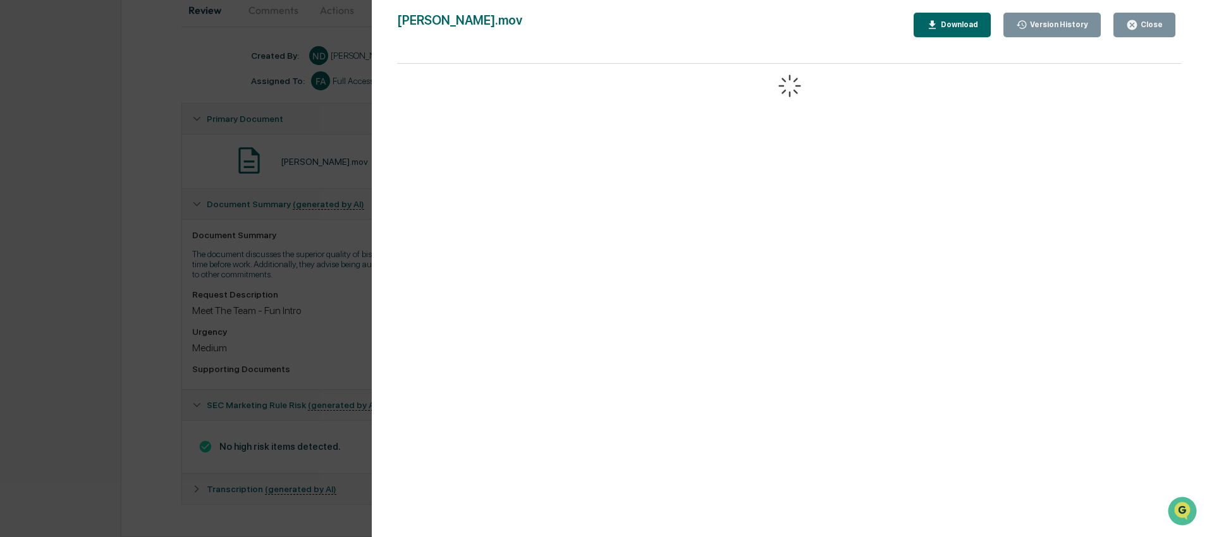
click at [544, 33] on div "[PERSON_NAME].mov Close Version History Download" at bounding box center [789, 25] width 784 height 25
click at [857, 28] on div "[PERSON_NAME].mov Close Version History Download" at bounding box center [789, 25] width 784 height 25
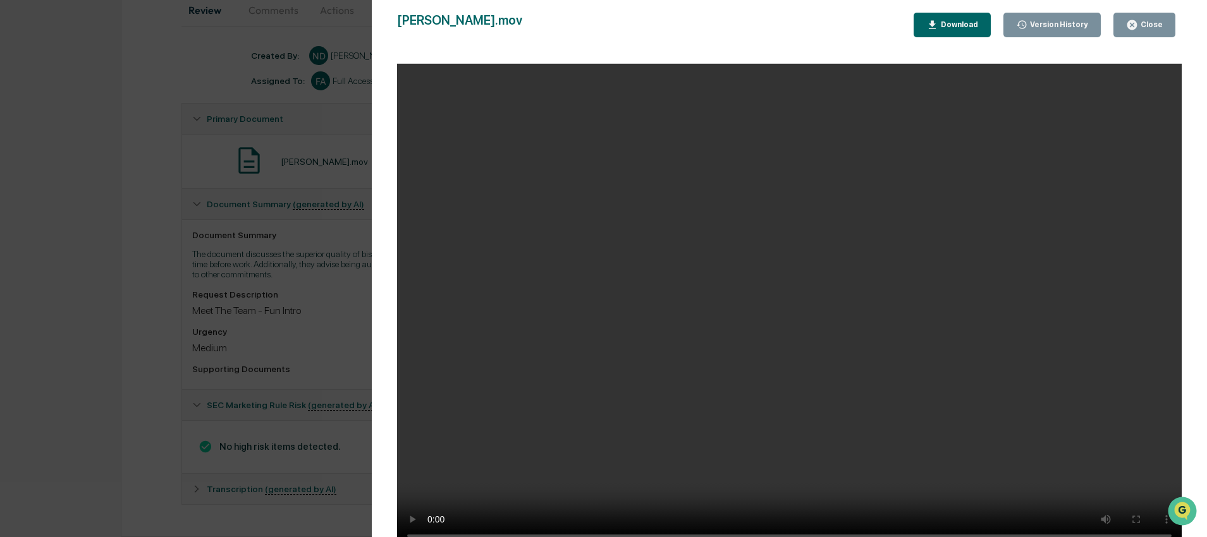
click at [960, 27] on div "Download" at bounding box center [958, 24] width 40 height 9
click at [1144, 25] on div "Close" at bounding box center [1150, 24] width 25 height 9
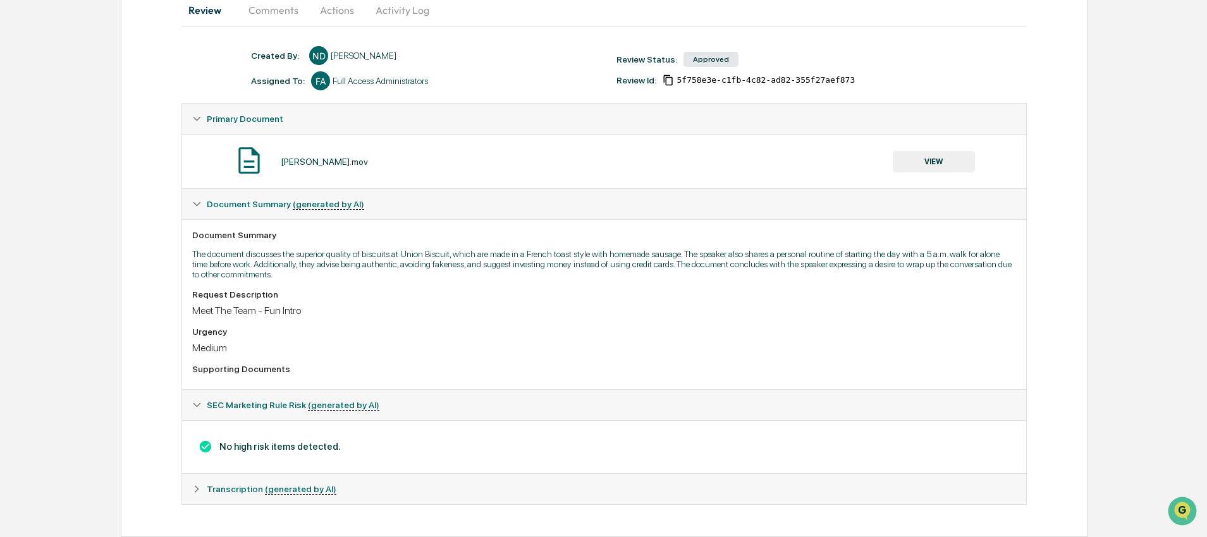
click at [142, 129] on div "Review Comments Actions Activity Log Created By: ‎ ‎ ND [PERSON_NAME] Assigned …" at bounding box center [604, 262] width 966 height 549
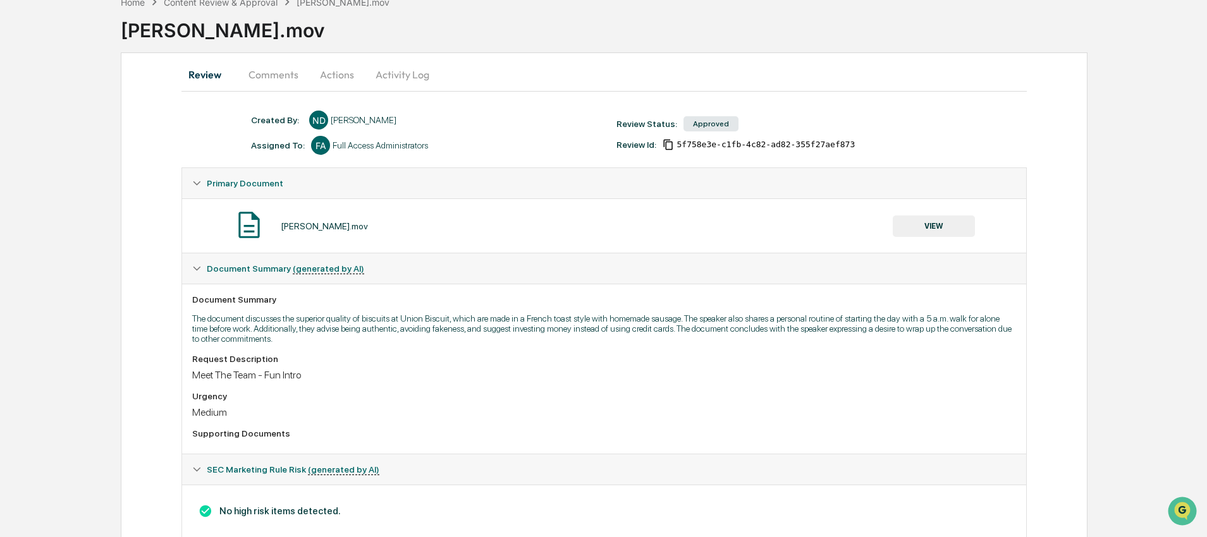
scroll to position [0, 0]
